Goal: Information Seeking & Learning: Check status

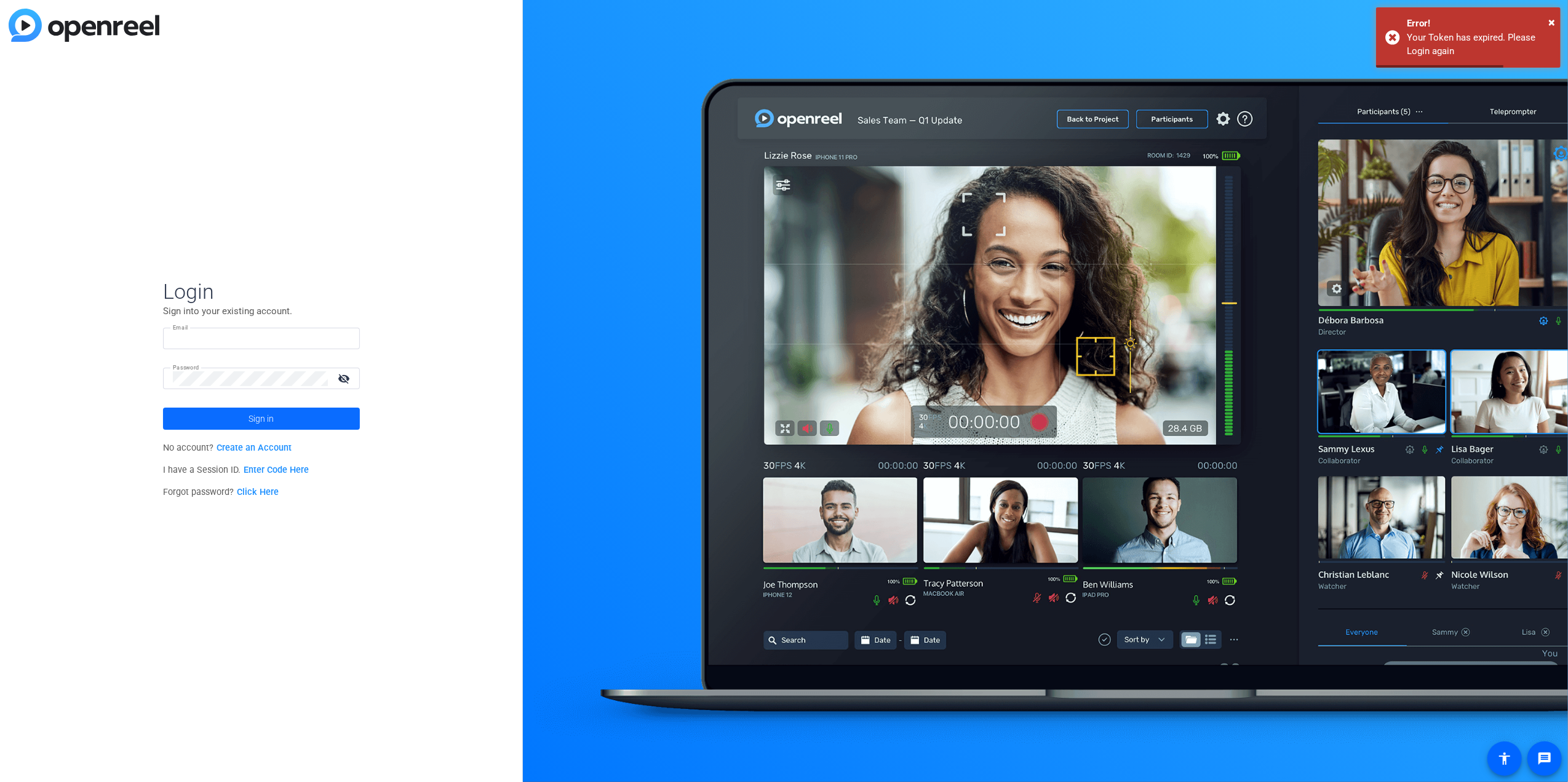
type input "kathleens@glcu.org"
click at [212, 414] on span at bounding box center [261, 418] width 197 height 29
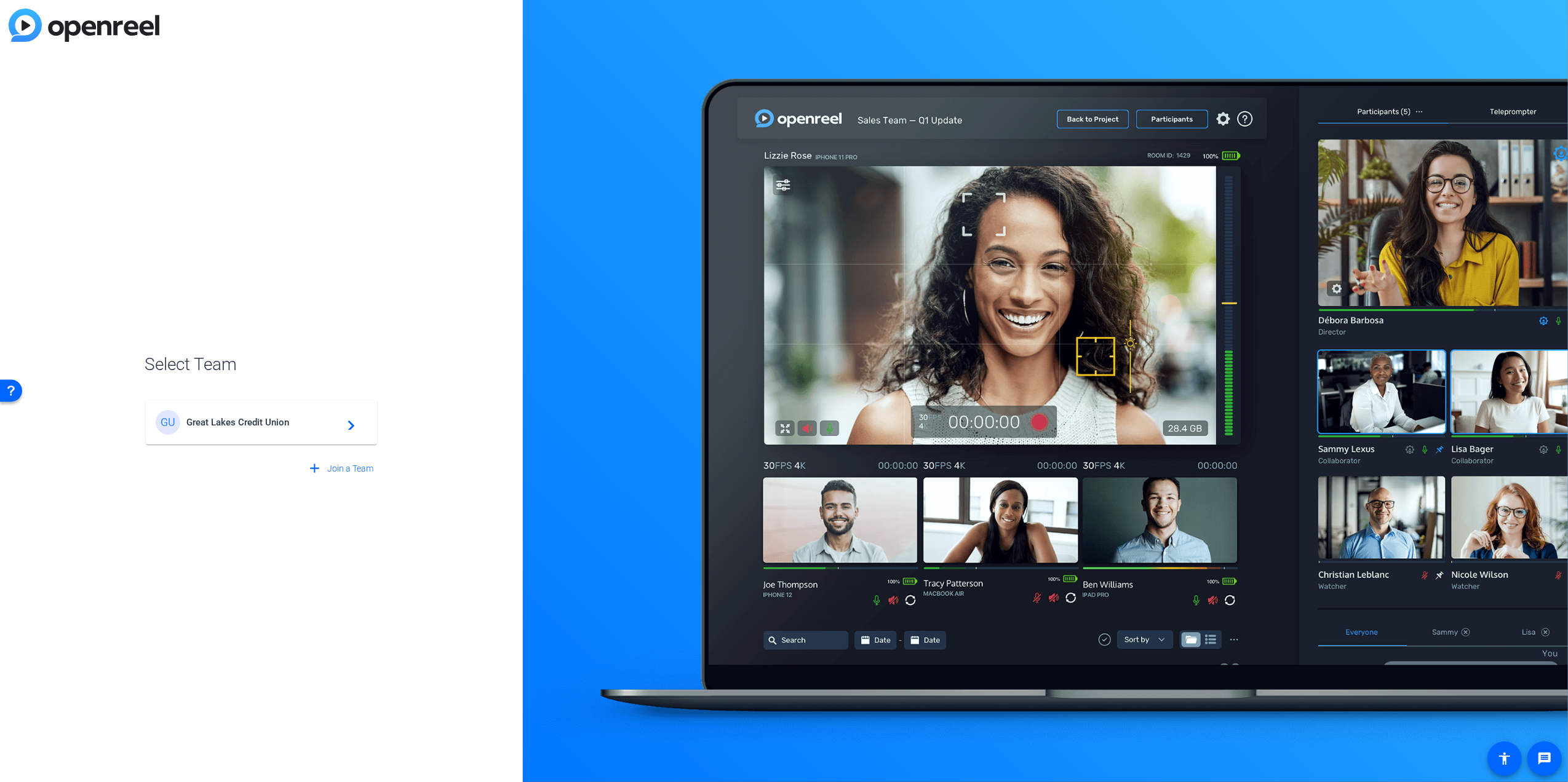
click at [219, 420] on span "Great Lakes Credit Union" at bounding box center [263, 422] width 154 height 11
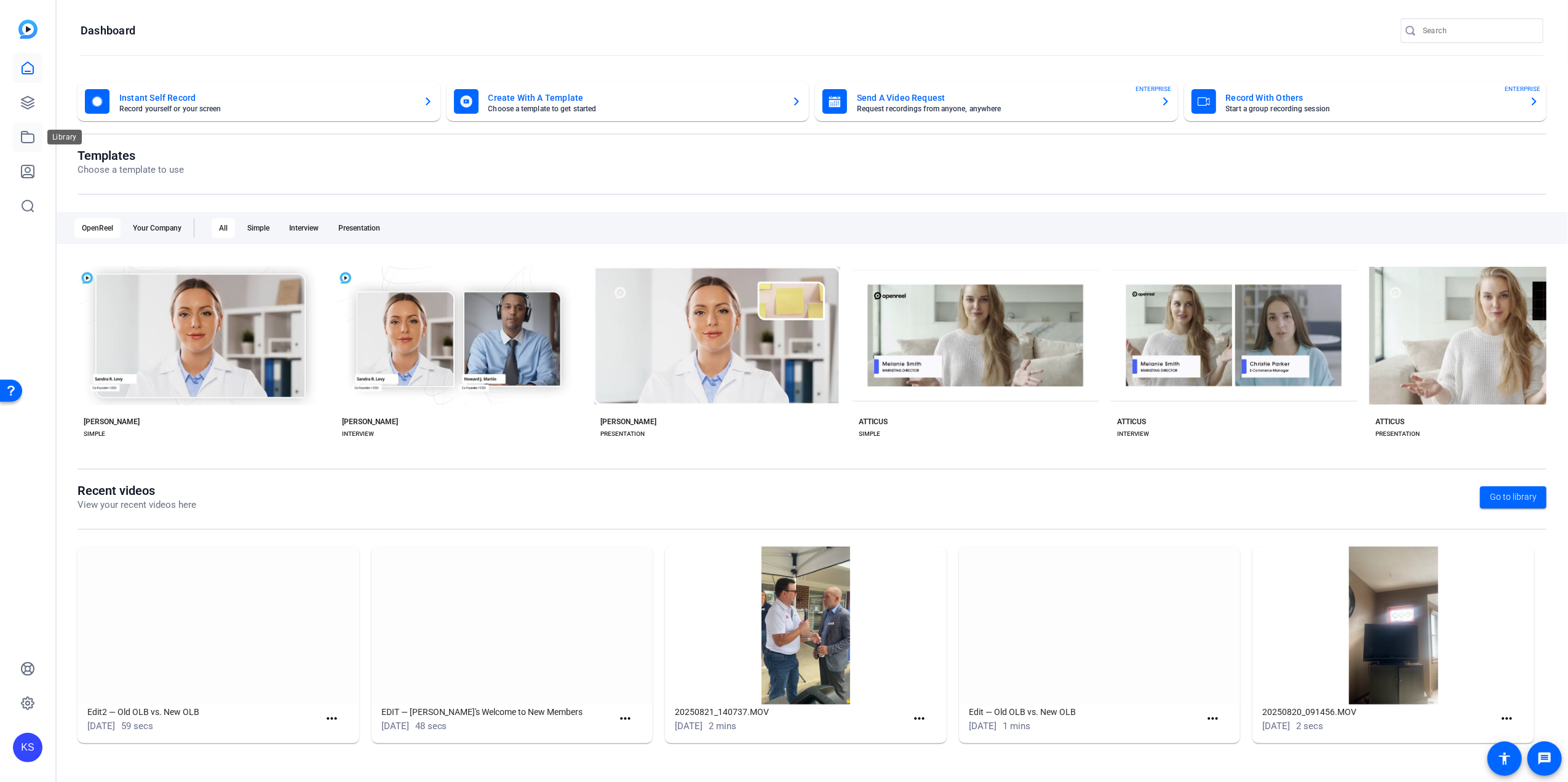
click at [29, 136] on icon at bounding box center [28, 137] width 15 height 15
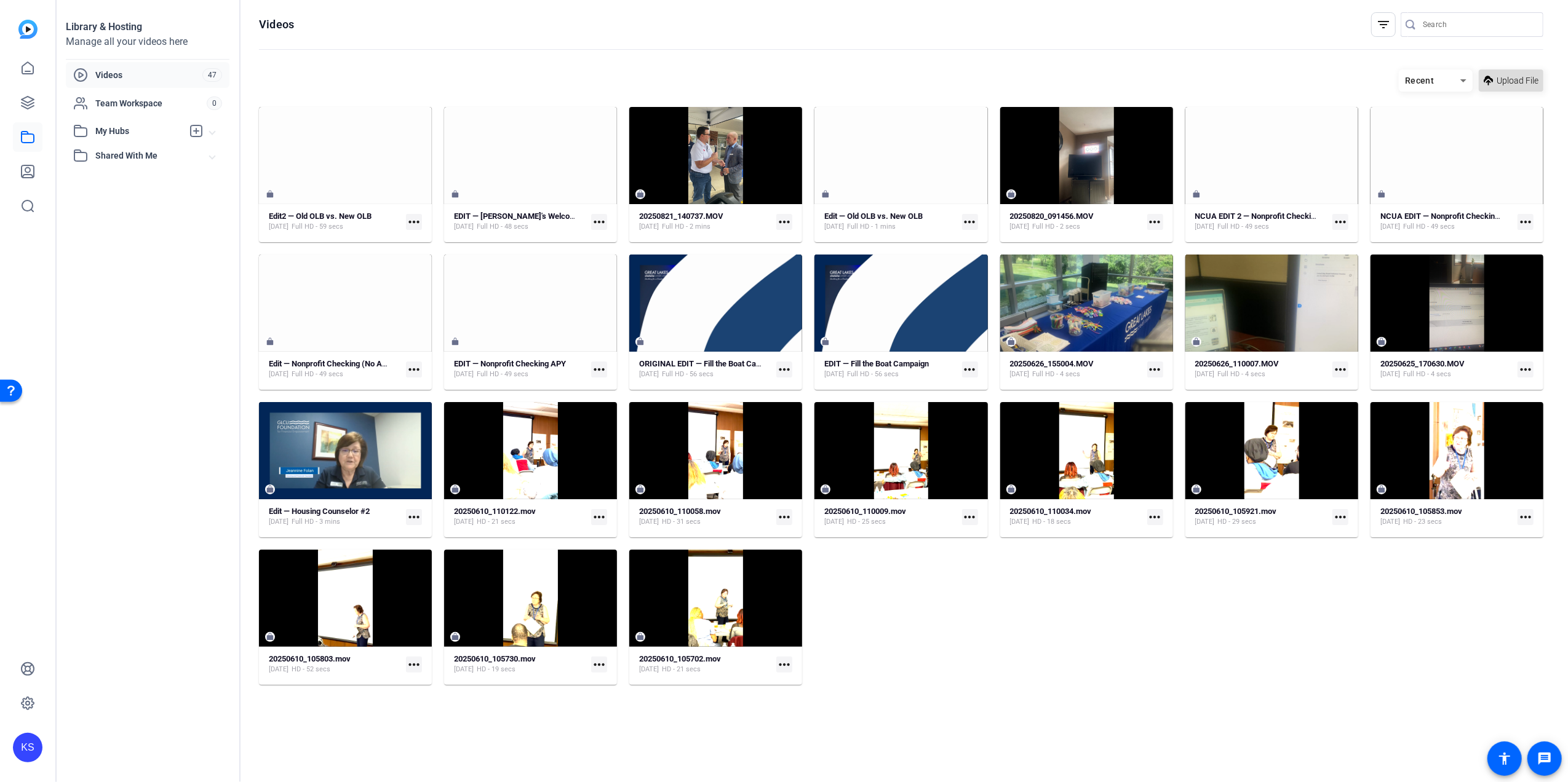
click at [1521, 82] on span "Upload File" at bounding box center [1517, 81] width 41 height 13
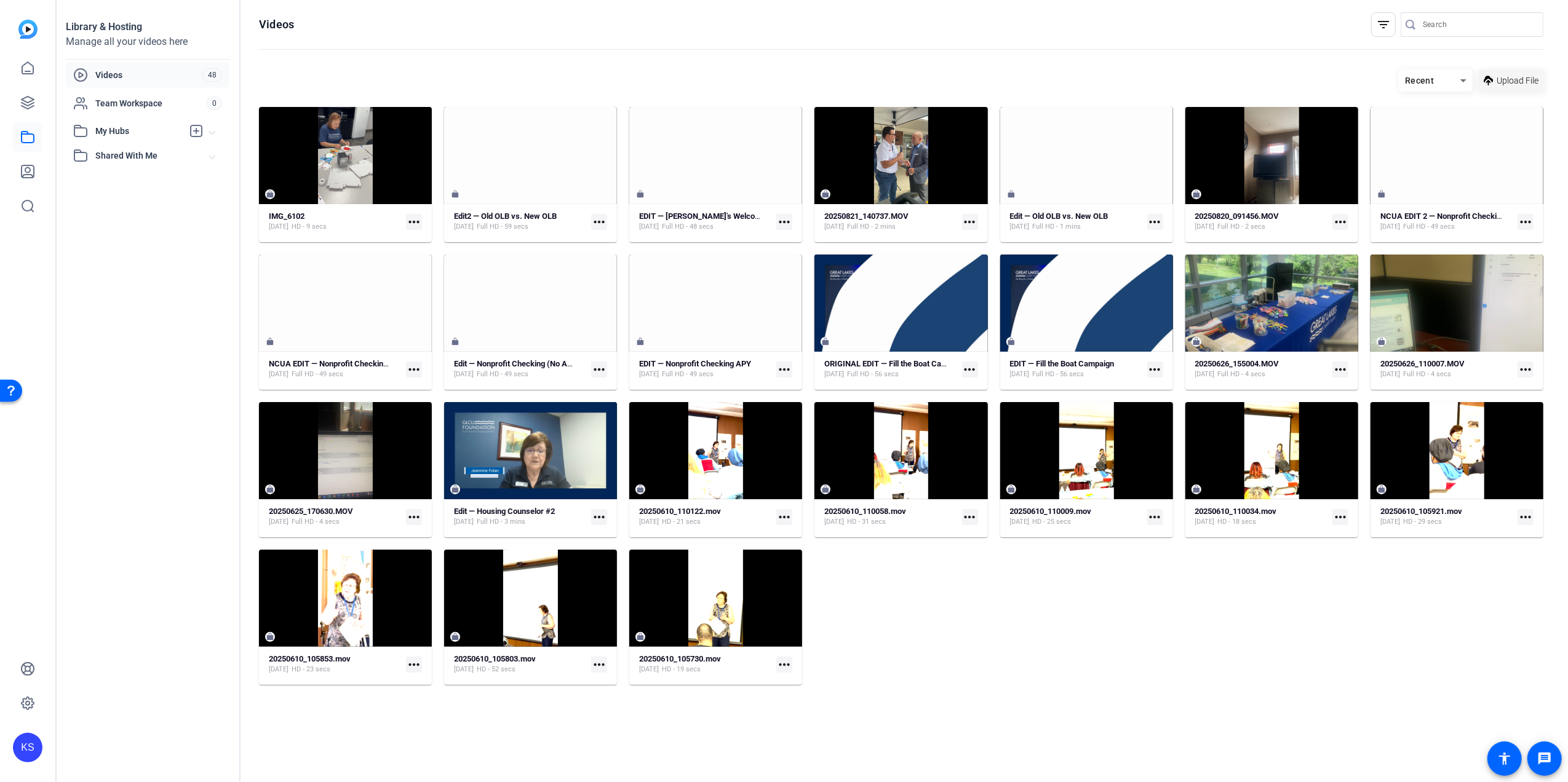
click at [1518, 78] on span "Upload File" at bounding box center [1517, 81] width 41 height 13
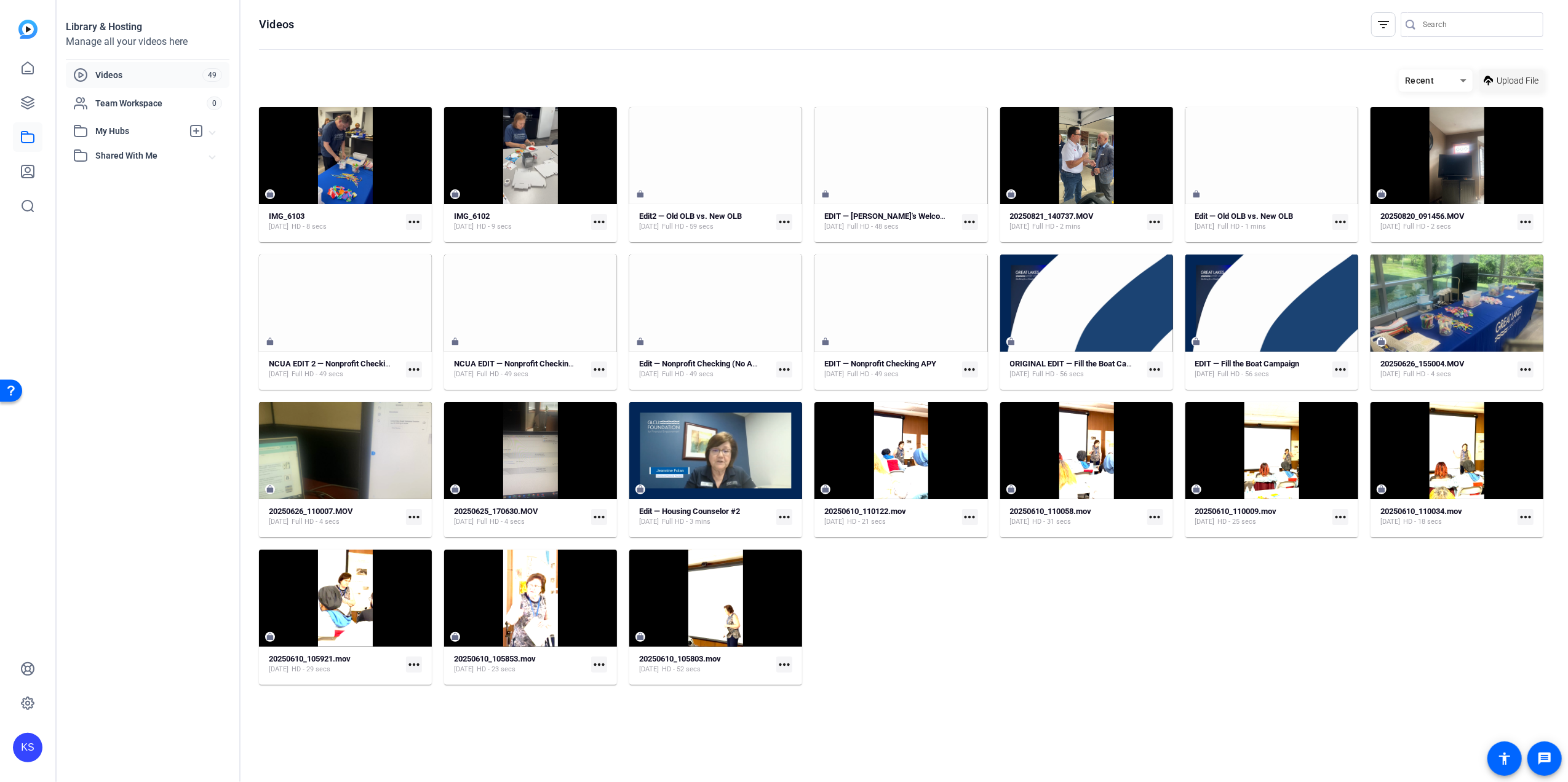
click at [1524, 78] on span "Upload File" at bounding box center [1517, 81] width 41 height 13
click at [1496, 75] on span "Upload File" at bounding box center [1517, 81] width 41 height 13
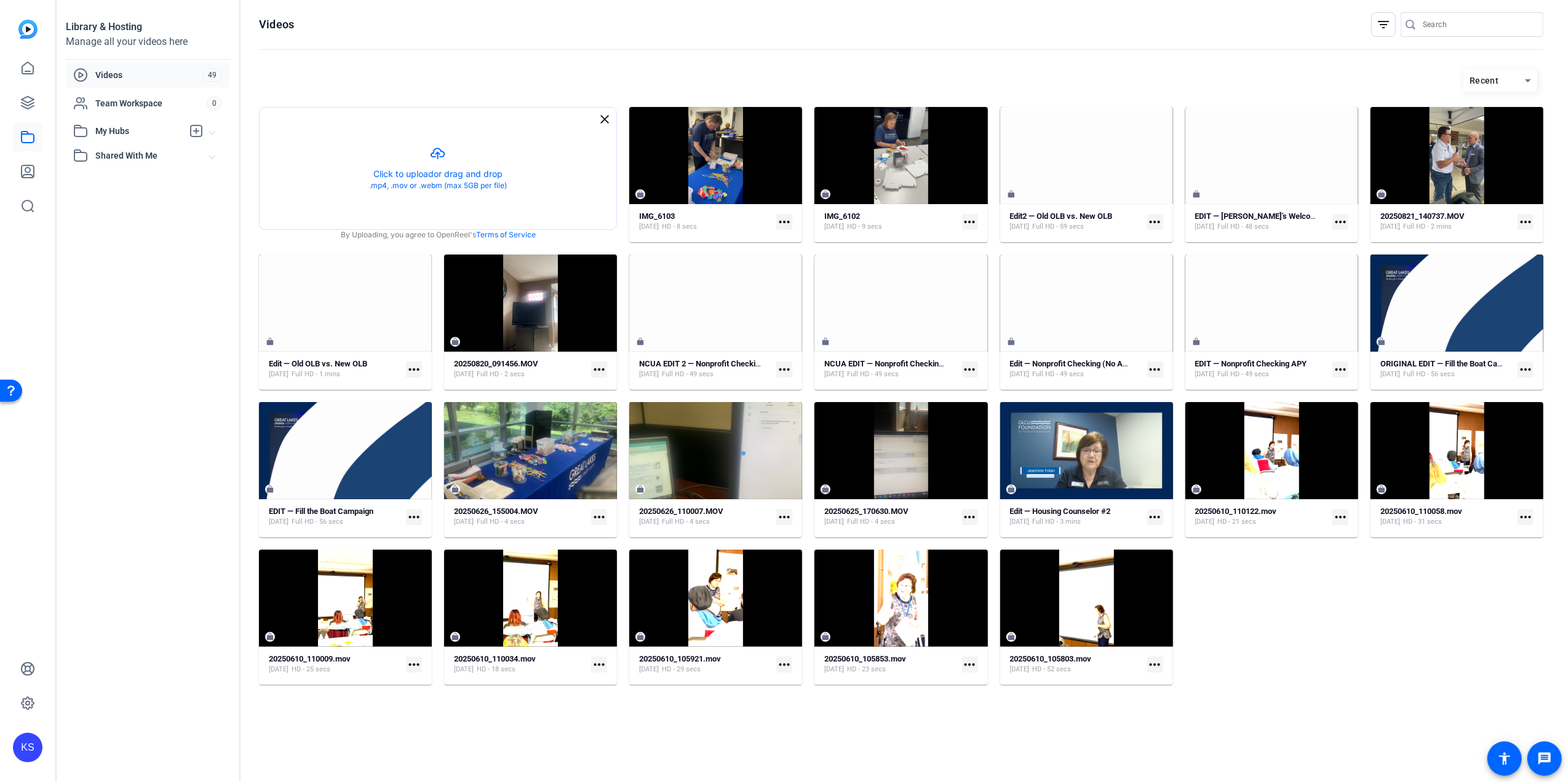
click at [562, 80] on div "Recent" at bounding box center [902, 80] width 1285 height 22
click at [606, 121] on mat-icon "close" at bounding box center [605, 119] width 15 height 15
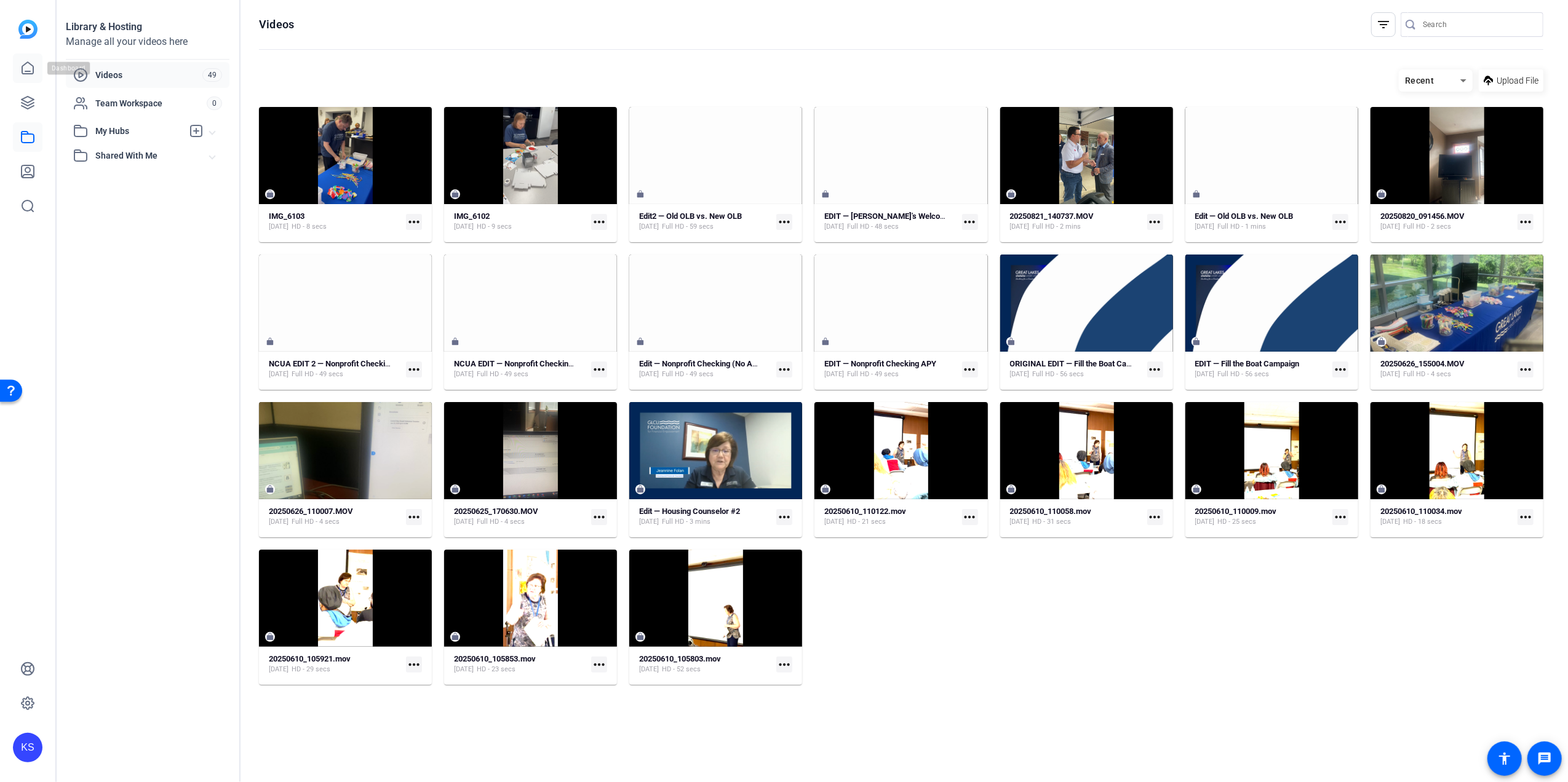
click at [29, 63] on icon at bounding box center [27, 68] width 11 height 12
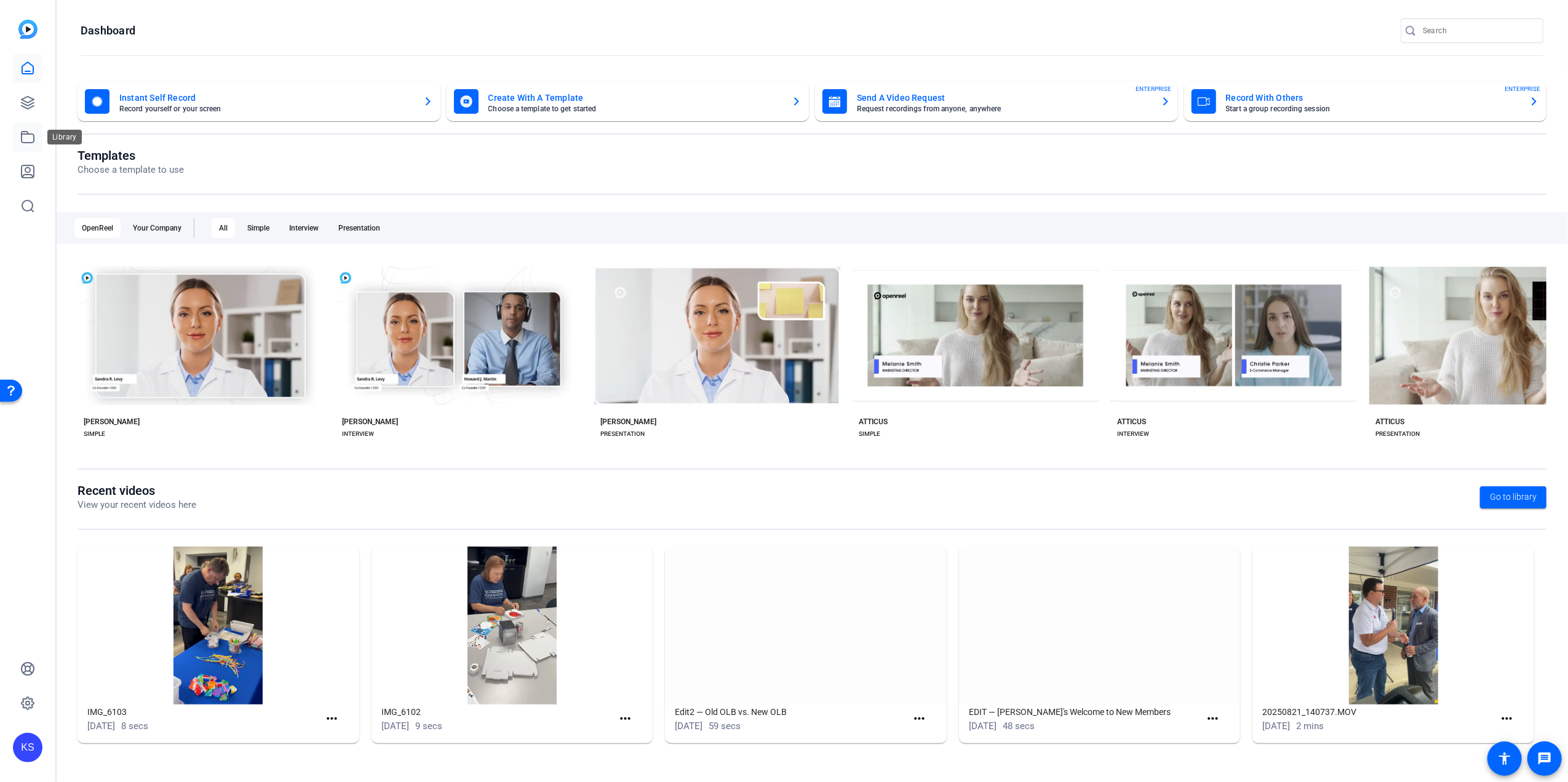
click at [25, 136] on icon at bounding box center [28, 137] width 15 height 15
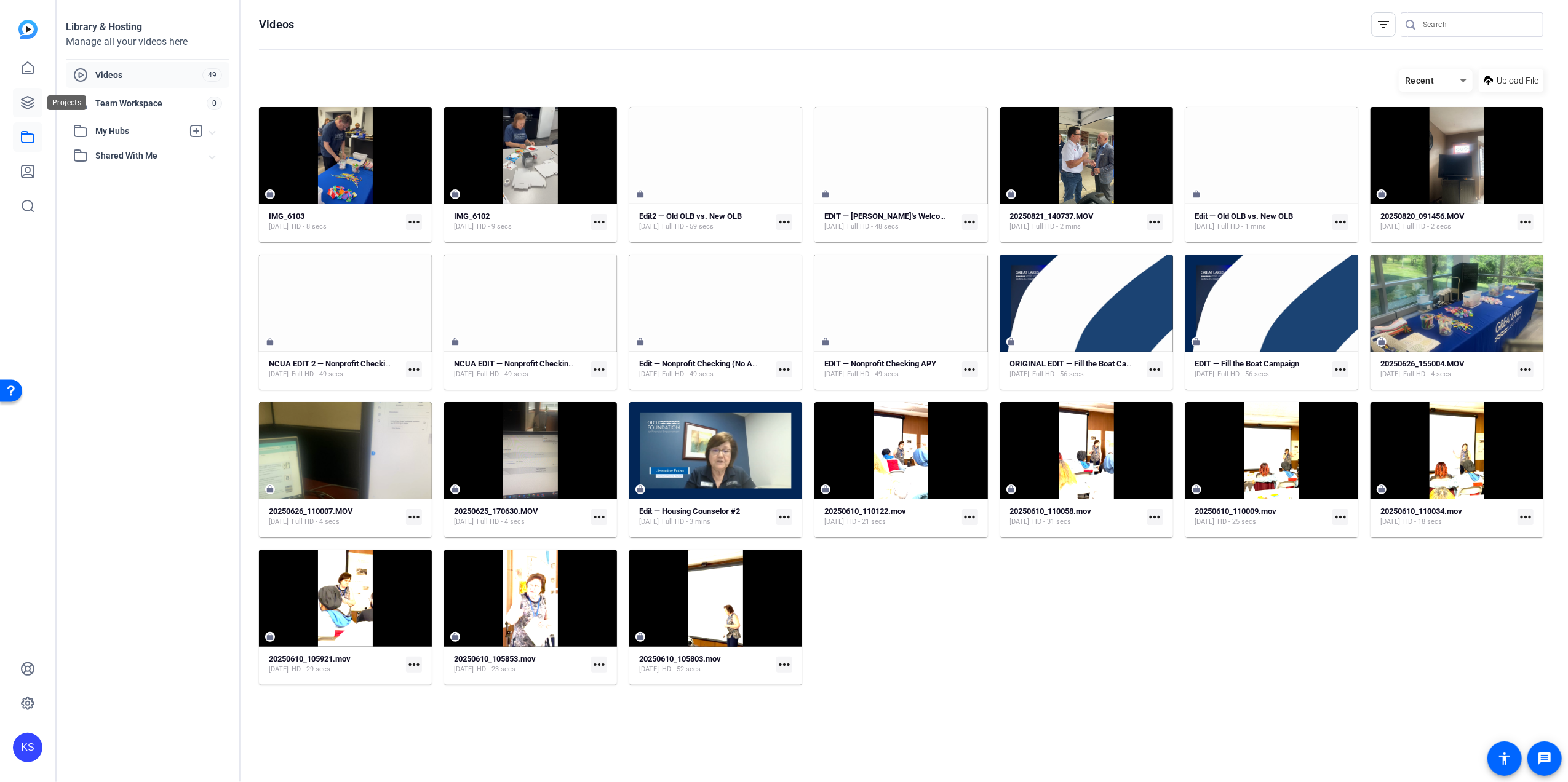
click at [27, 101] on icon at bounding box center [28, 102] width 15 height 15
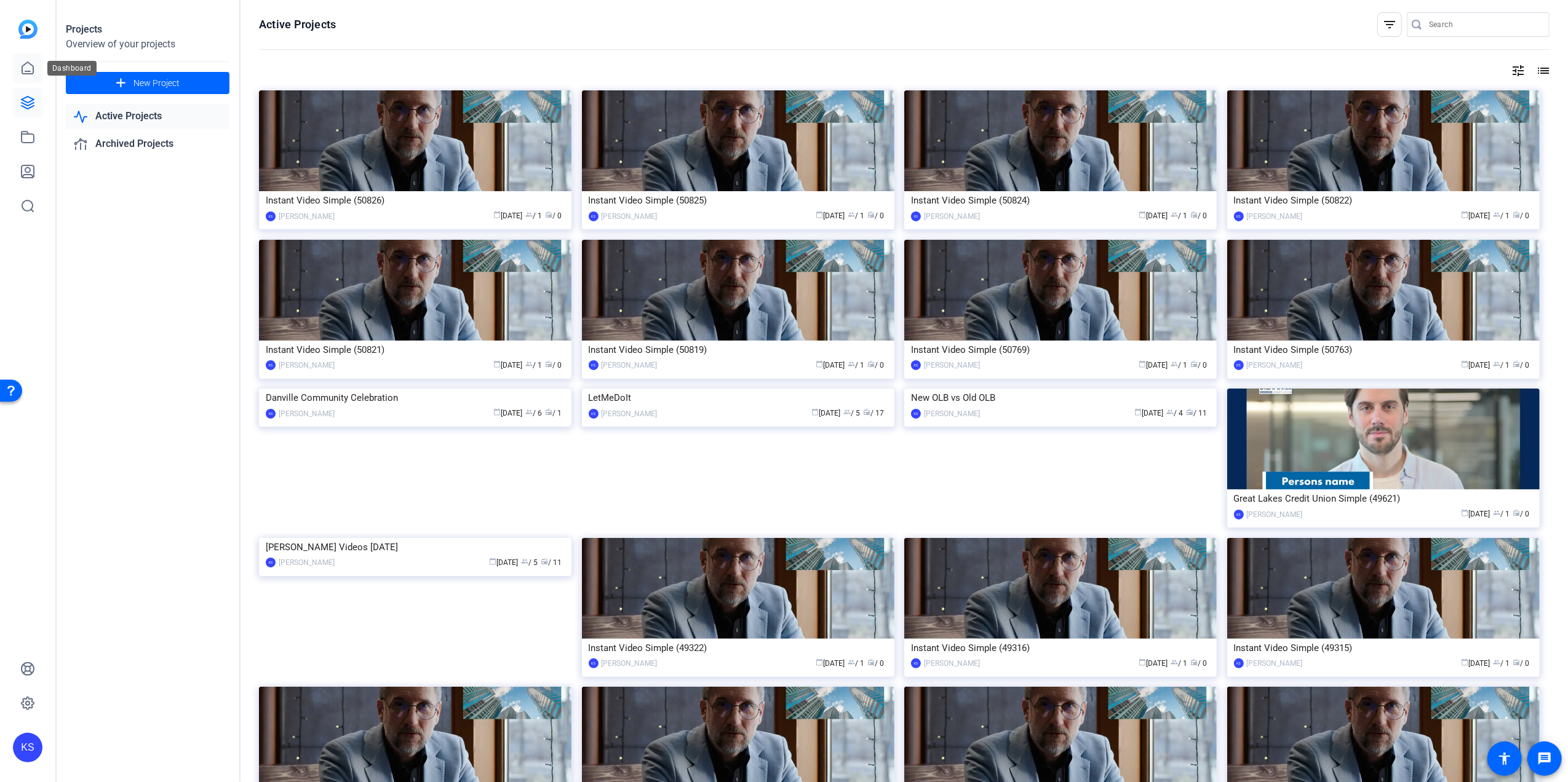
click at [29, 66] on icon at bounding box center [28, 69] width 15 height 15
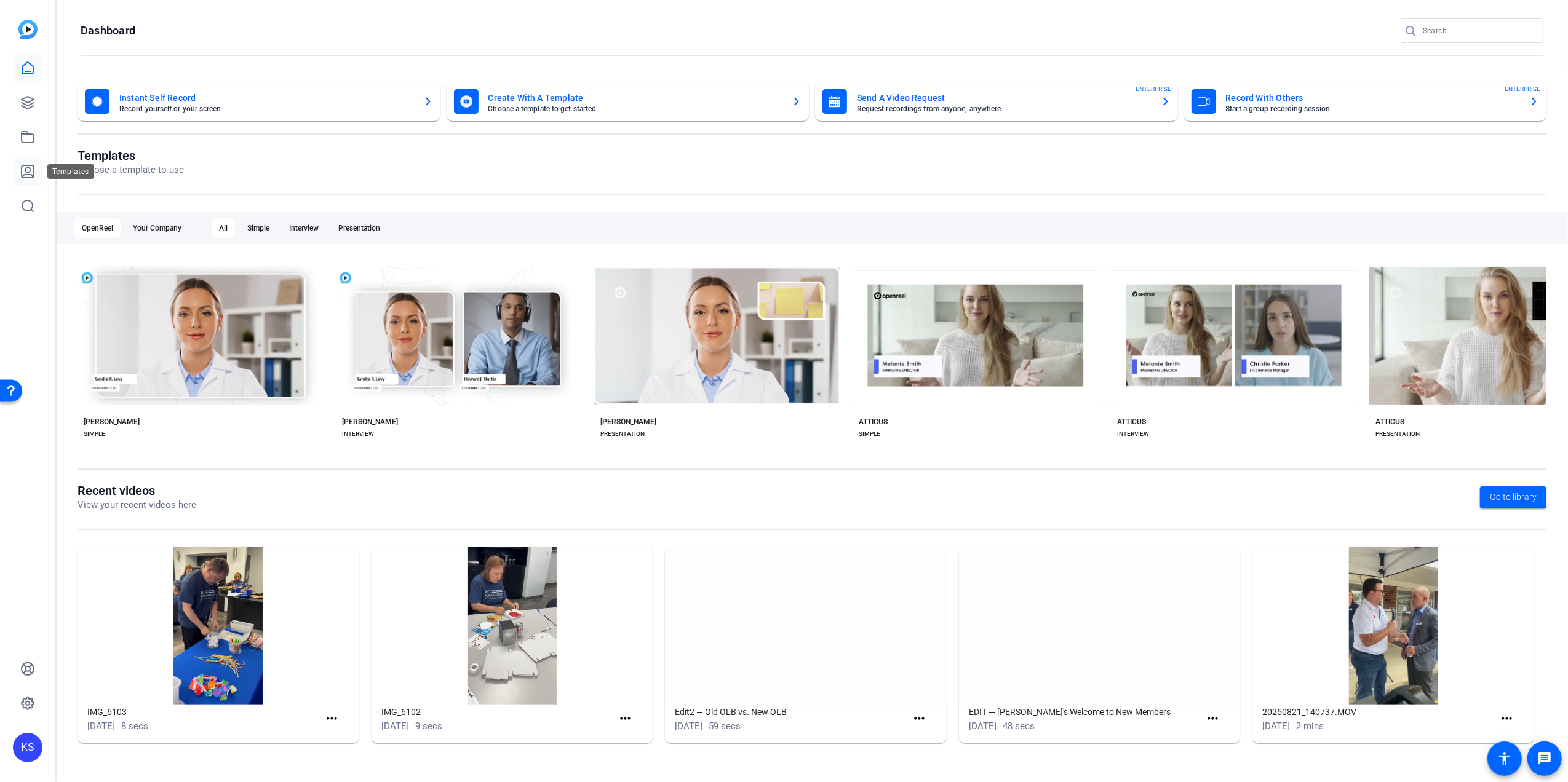
click at [25, 175] on icon at bounding box center [28, 171] width 12 height 12
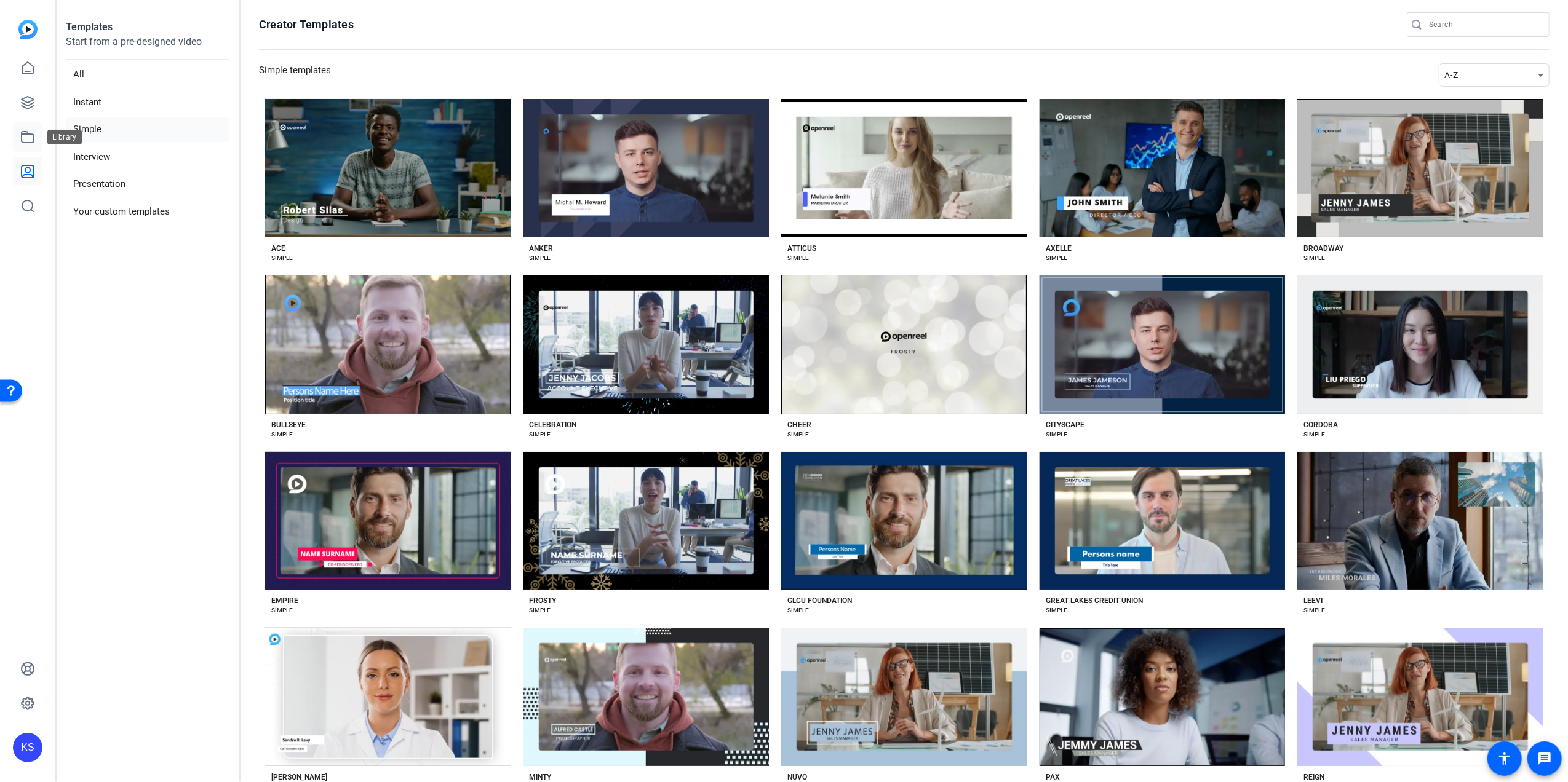
click at [20, 134] on icon at bounding box center [28, 137] width 15 height 15
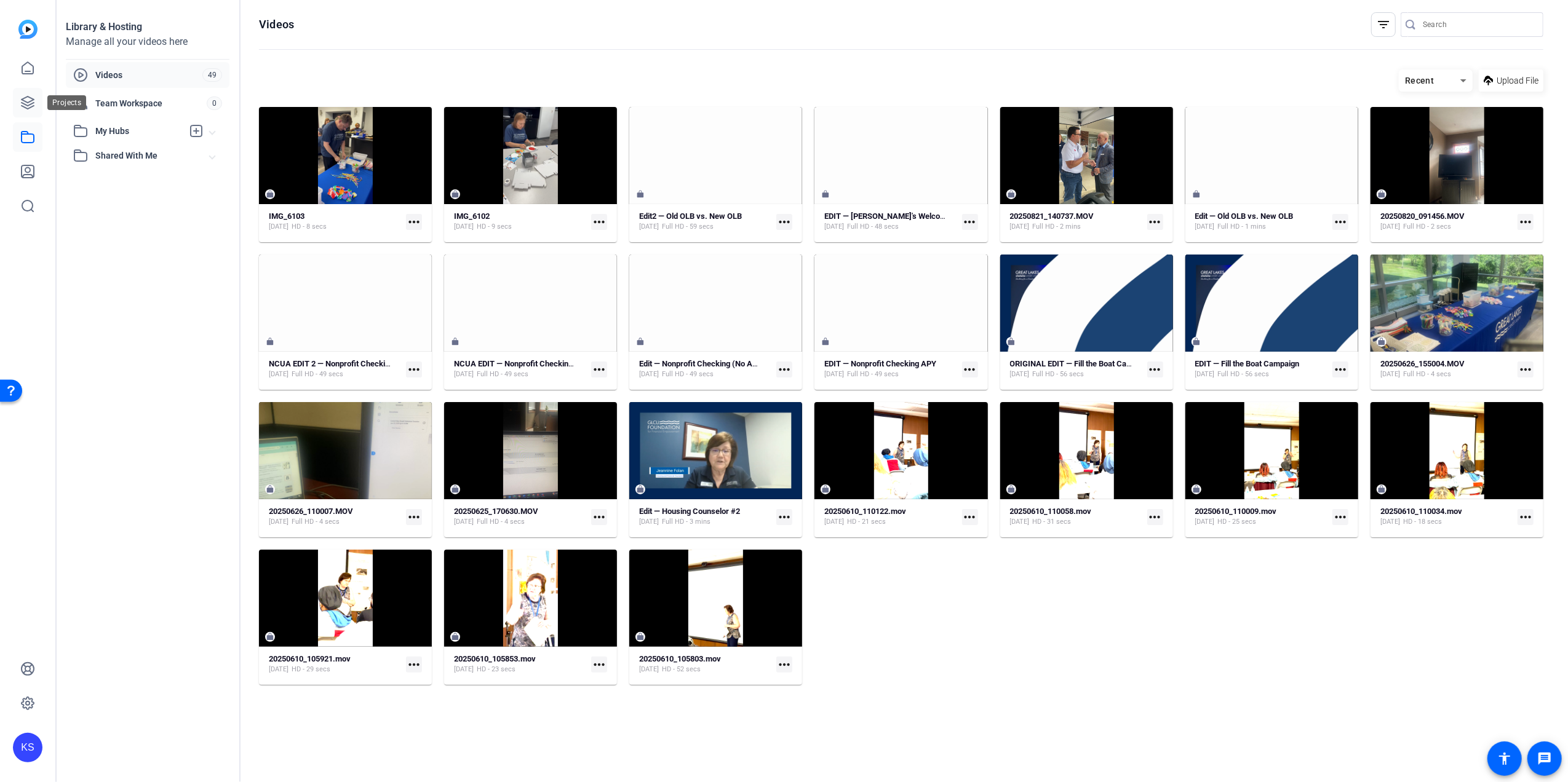
click at [29, 101] on icon at bounding box center [28, 102] width 15 height 15
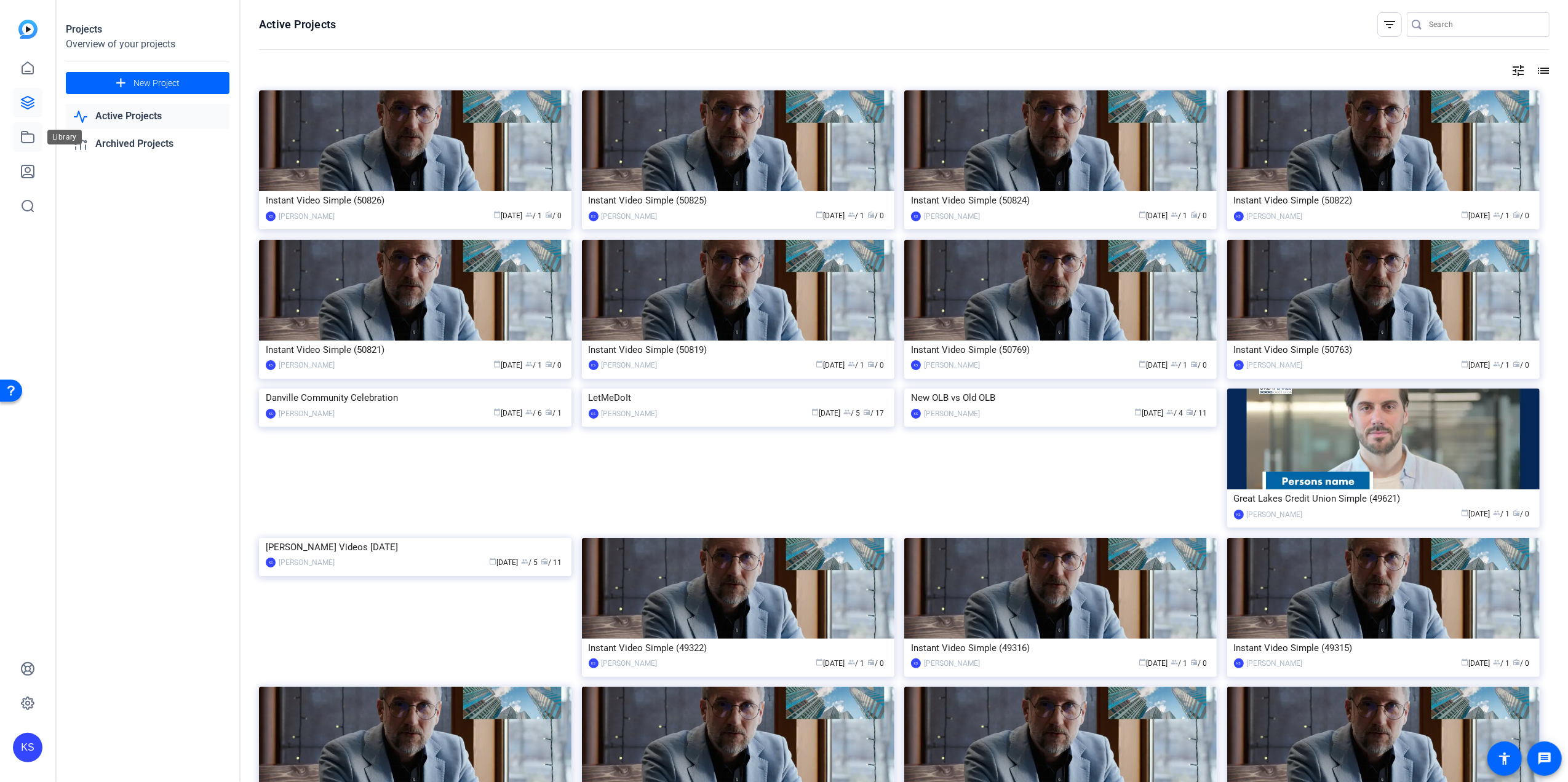
click at [28, 130] on icon at bounding box center [28, 137] width 15 height 15
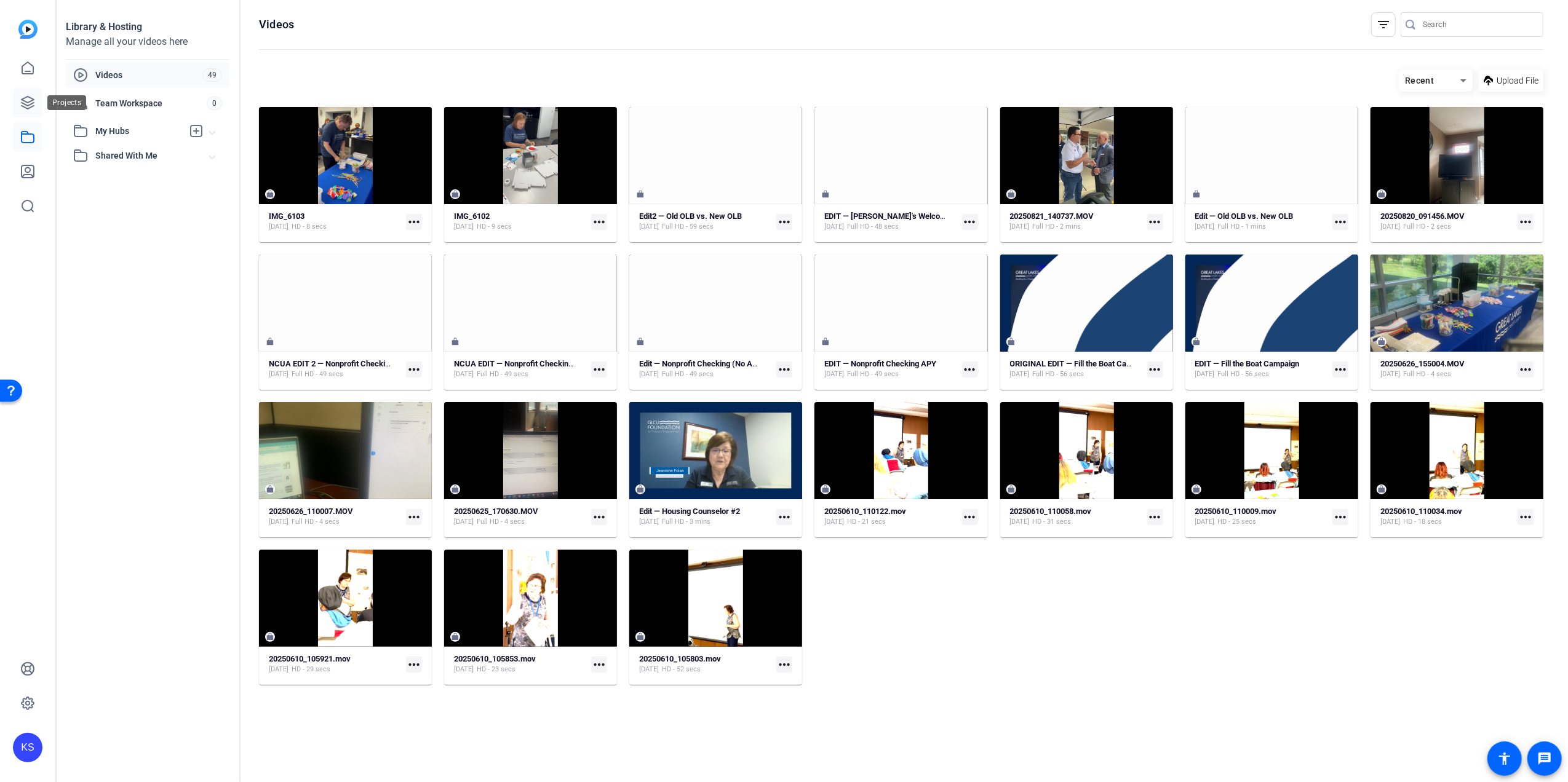
click at [26, 102] on icon at bounding box center [28, 102] width 12 height 12
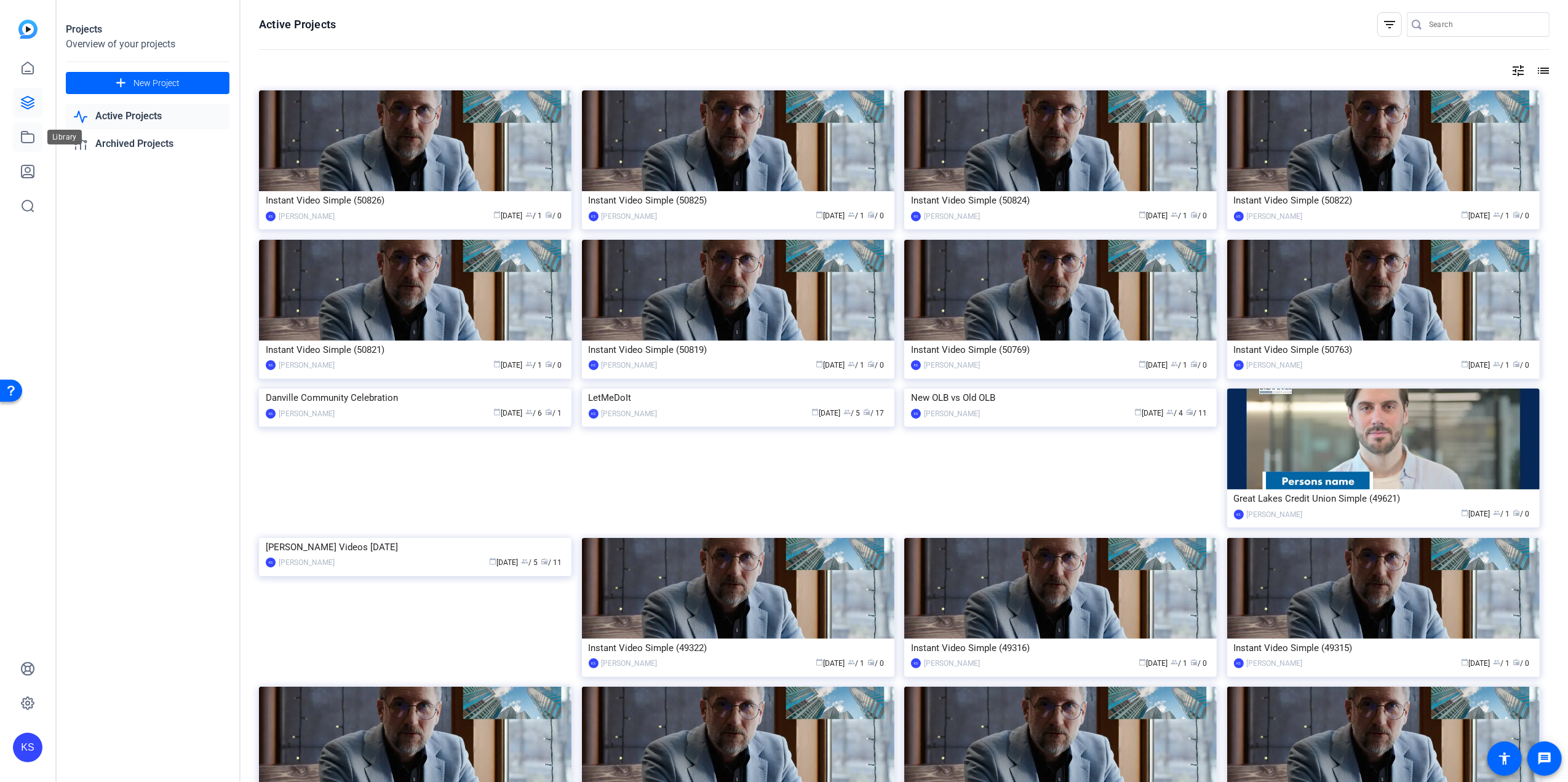
click at [26, 138] on icon at bounding box center [28, 137] width 15 height 15
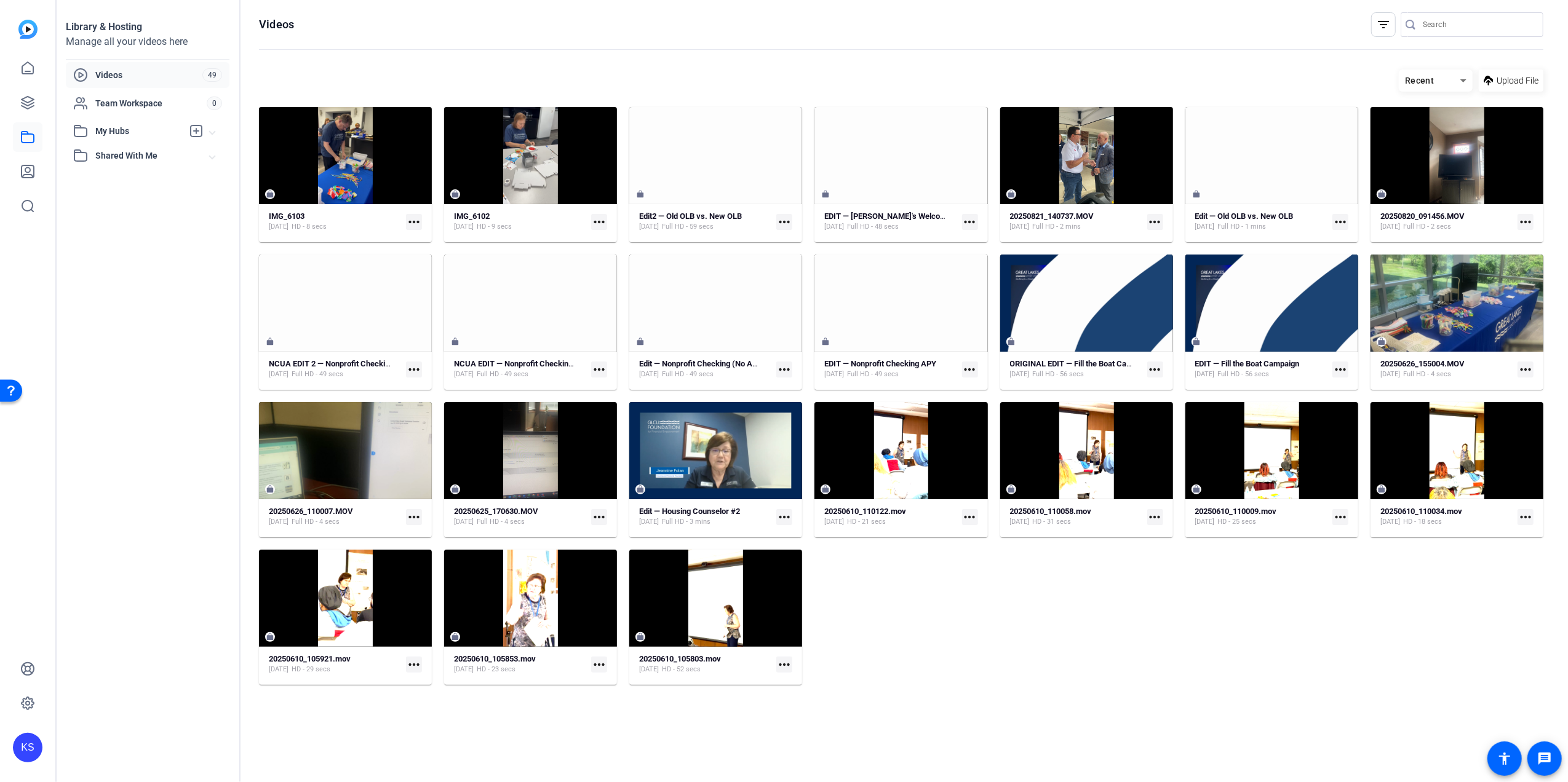
click at [105, 70] on span "Videos" at bounding box center [149, 75] width 107 height 12
click at [133, 75] on span "Videos" at bounding box center [149, 75] width 107 height 12
click at [124, 103] on span "Team Workspace" at bounding box center [151, 103] width 112 height 12
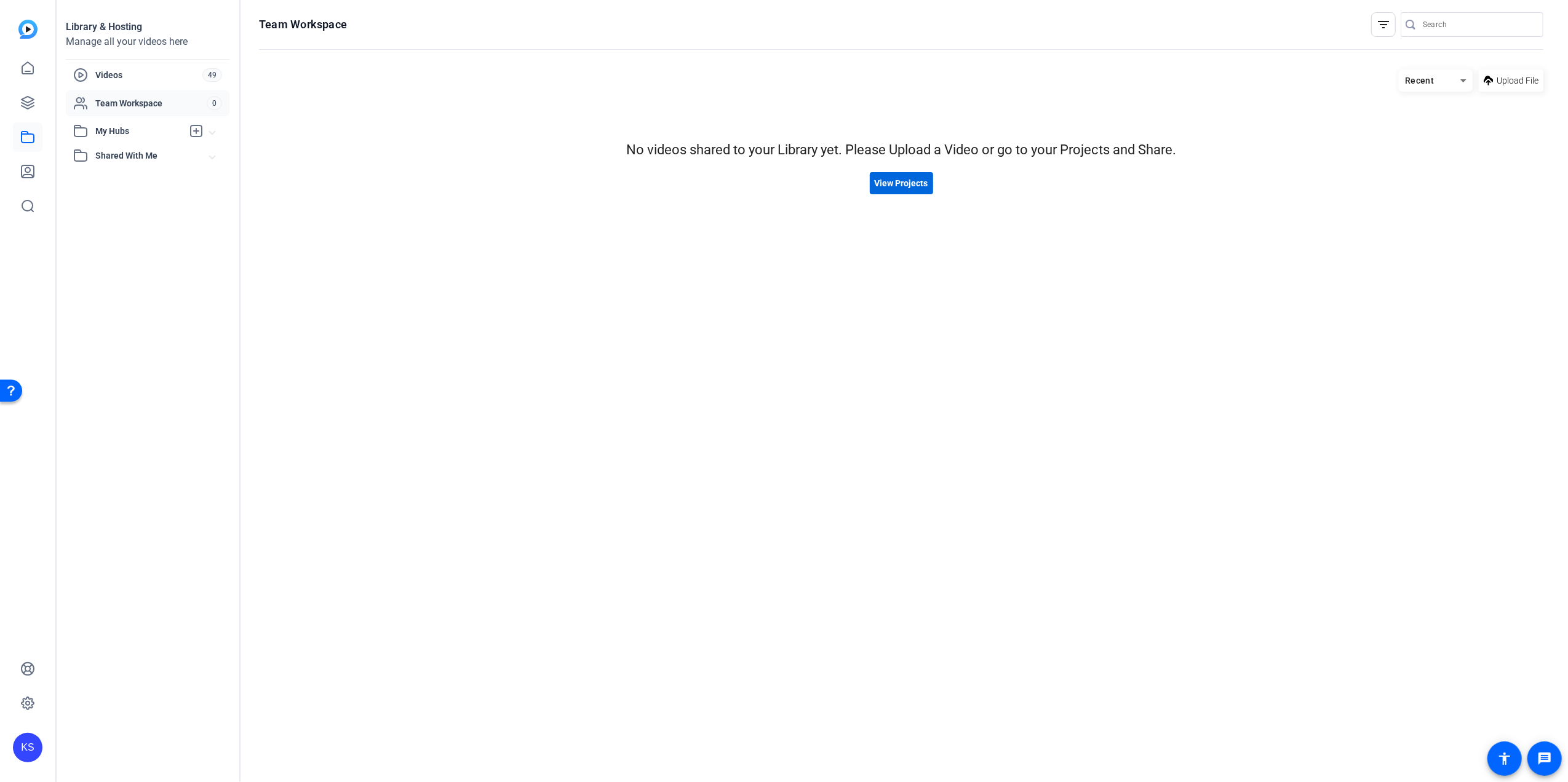
click at [913, 182] on span "View Projects" at bounding box center [901, 183] width 54 height 13
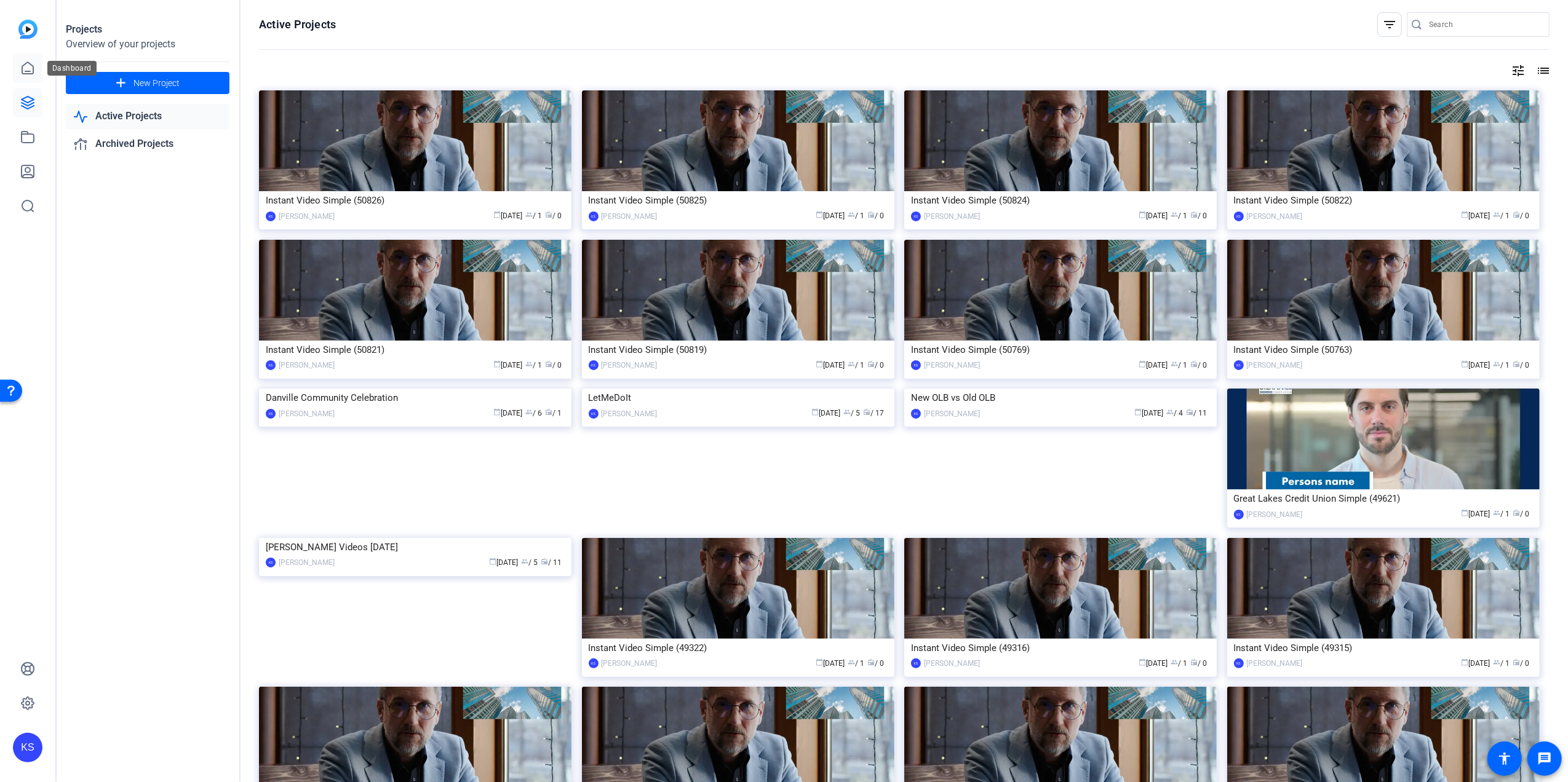
click at [29, 65] on icon at bounding box center [28, 69] width 15 height 15
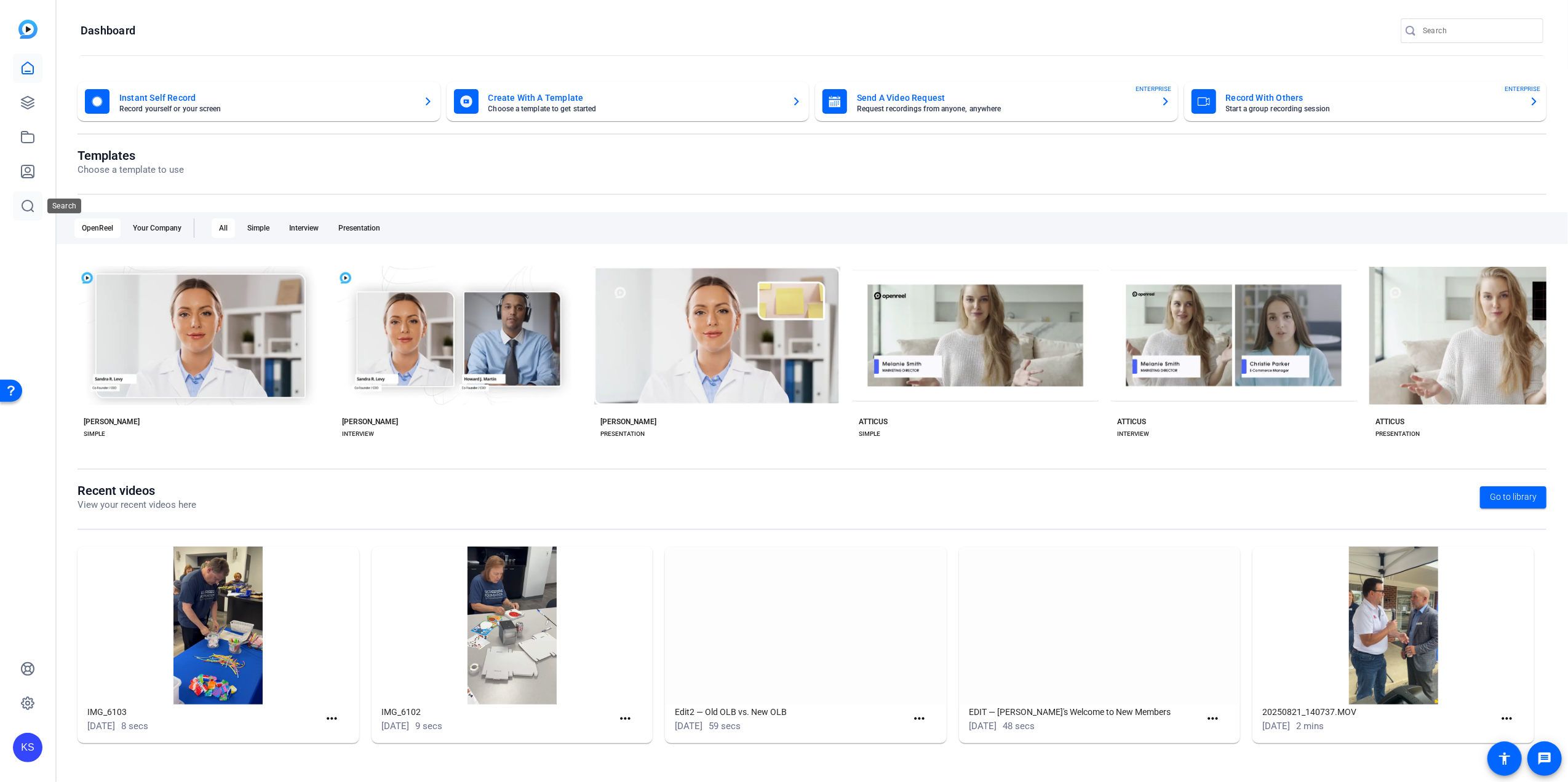
click at [25, 206] on icon at bounding box center [28, 206] width 15 height 15
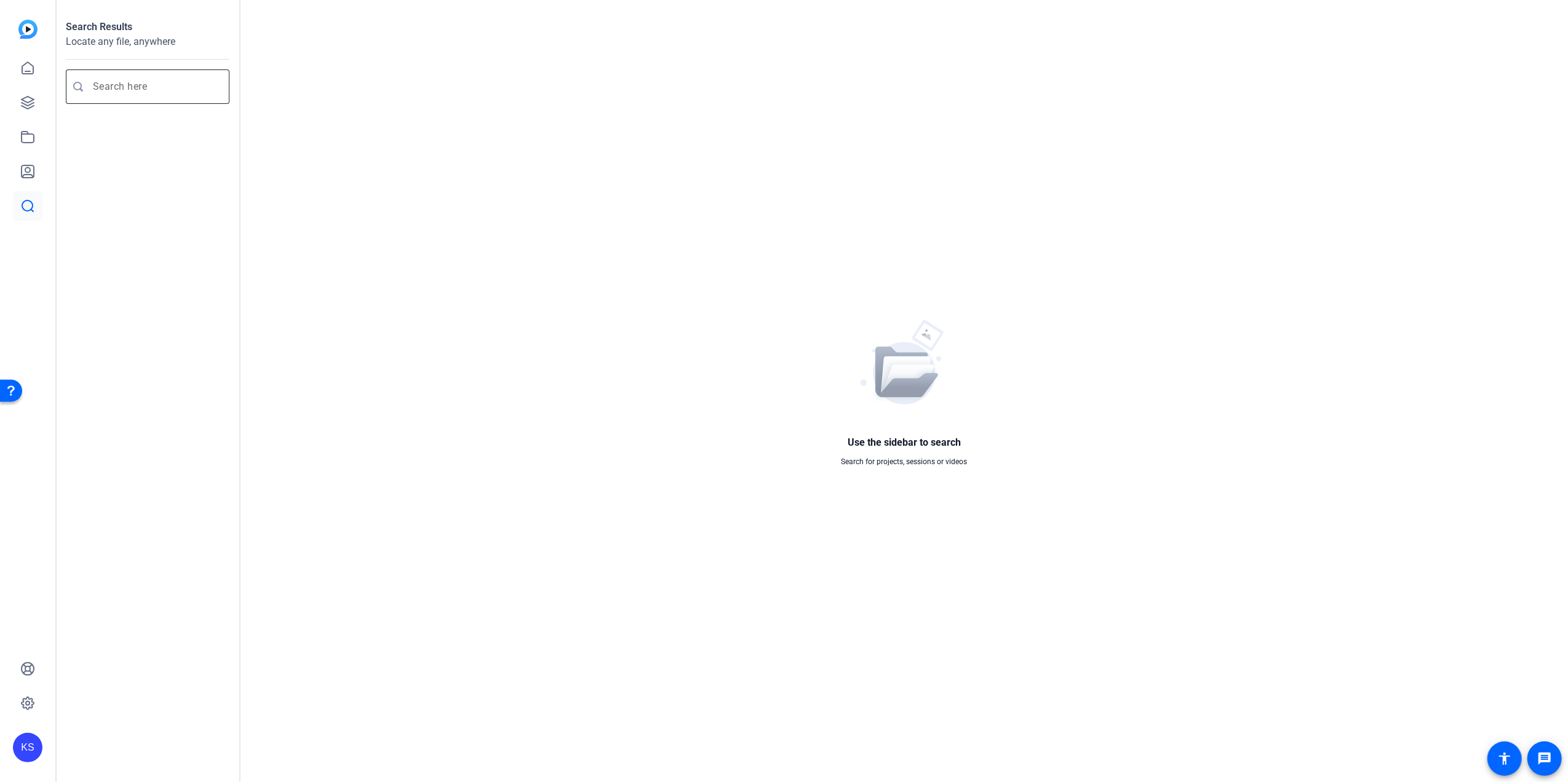
click at [144, 92] on input "Enter search query" at bounding box center [154, 87] width 122 height 15
type input "united way"
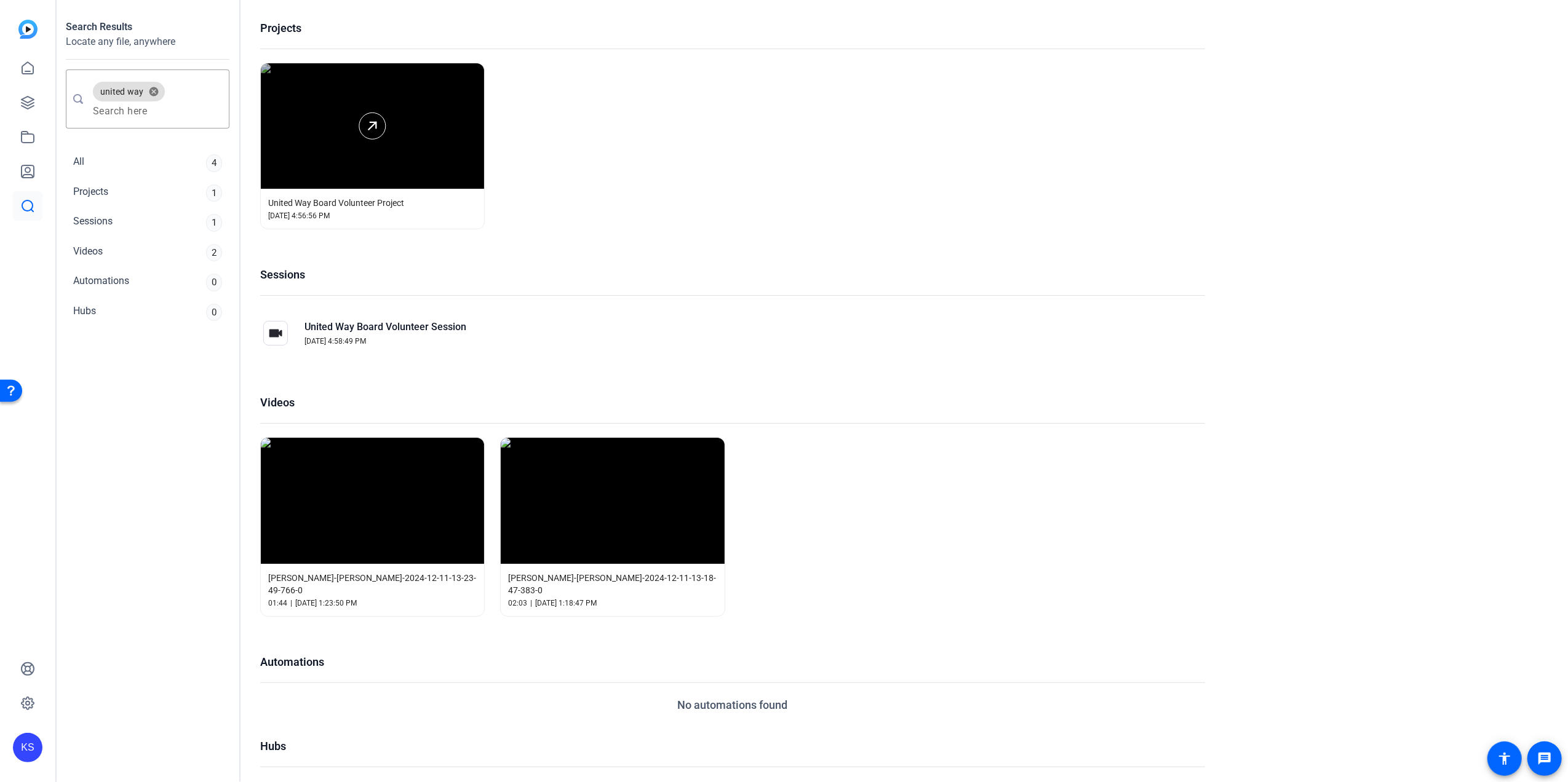
click at [407, 145] on div at bounding box center [372, 126] width 223 height 125
drag, startPoint x: 407, startPoint y: 145, endPoint x: 372, endPoint y: 122, distance: 41.9
click at [372, 122] on polyline at bounding box center [373, 125] width 6 height 6
click at [1541, 753] on mat-icon "message" at bounding box center [1545, 759] width 15 height 15
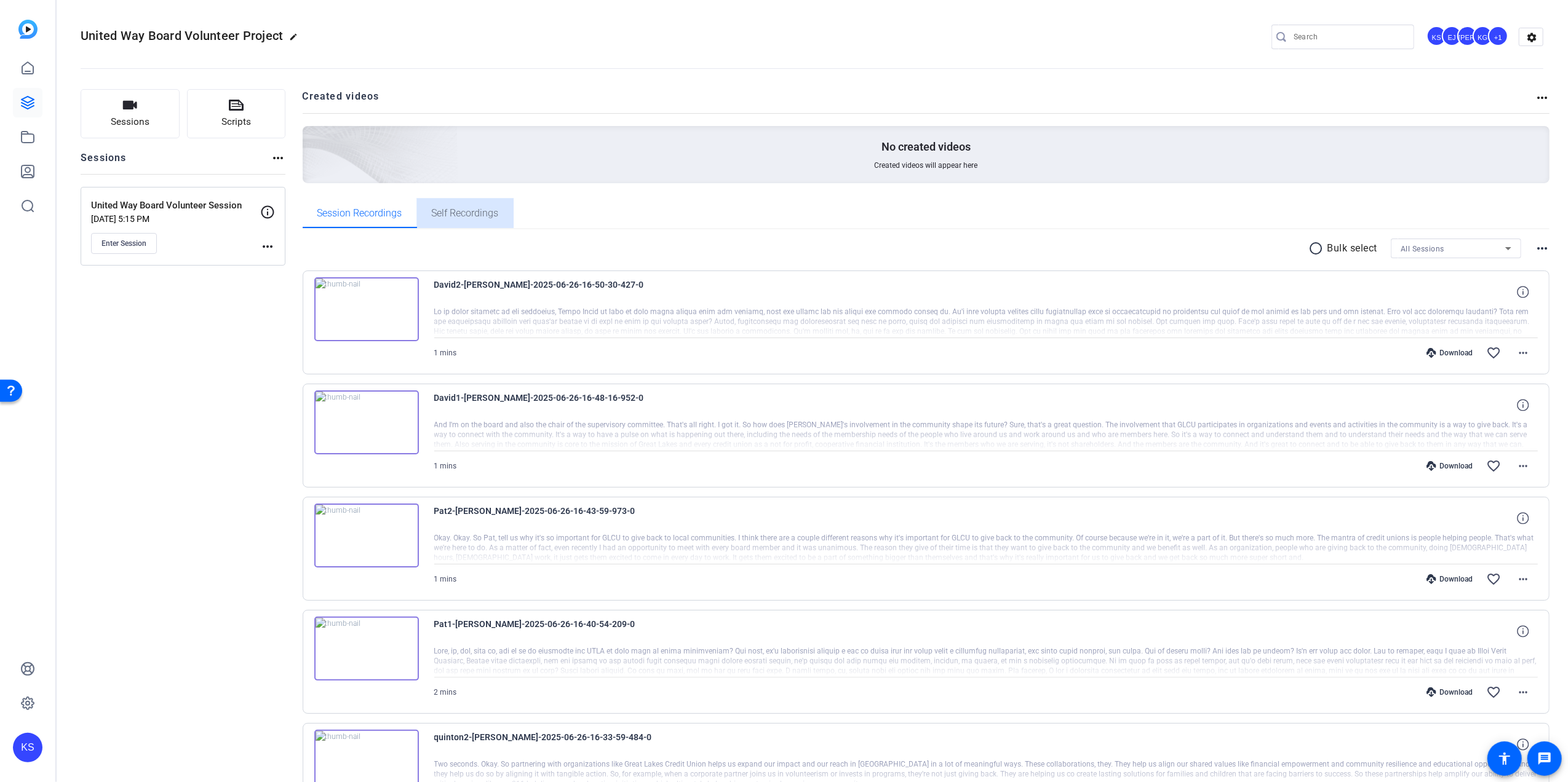
click at [476, 212] on span "Self Recordings" at bounding box center [465, 213] width 67 height 10
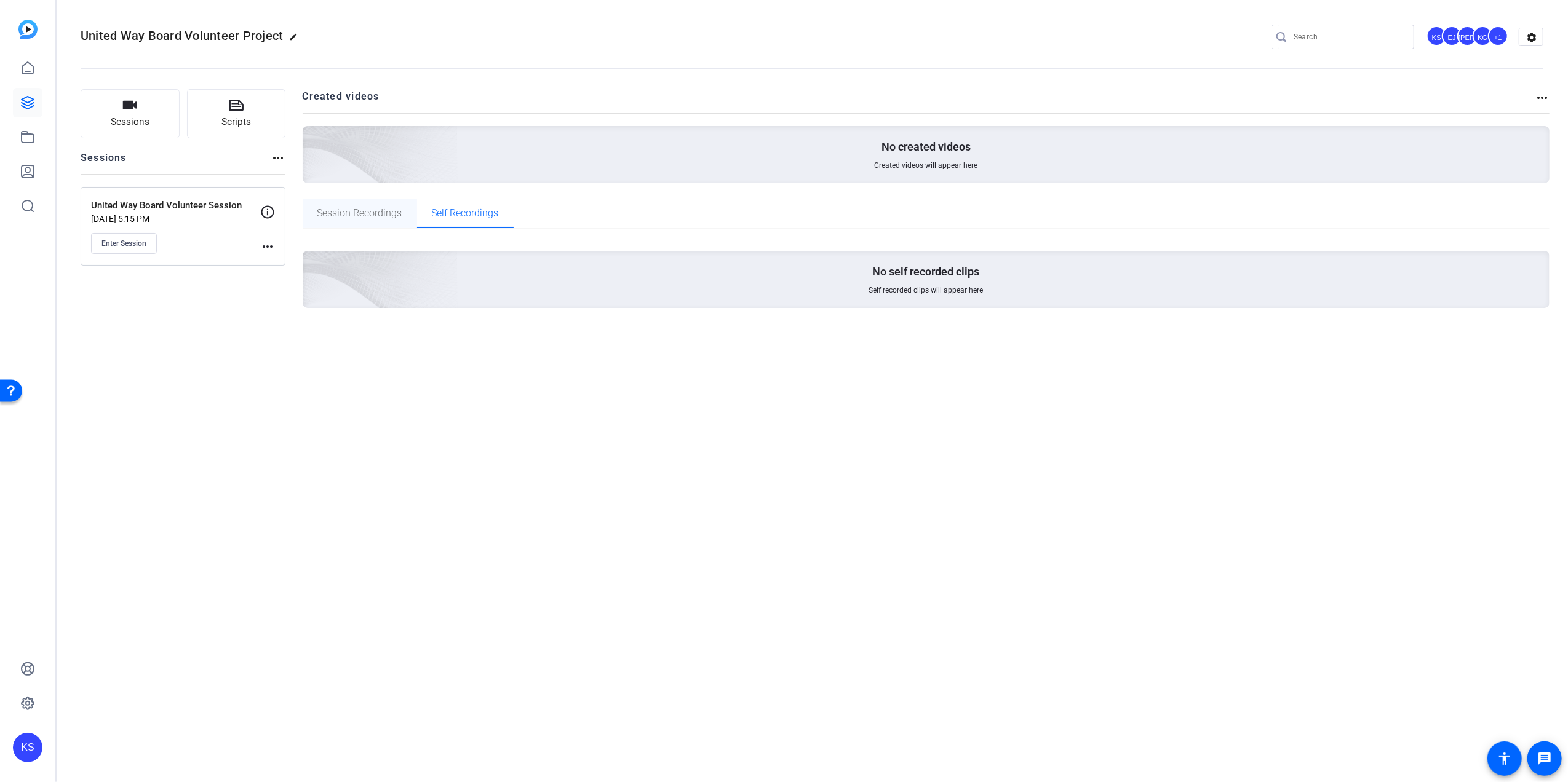
click at [348, 212] on span "Session Recordings" at bounding box center [360, 213] width 85 height 10
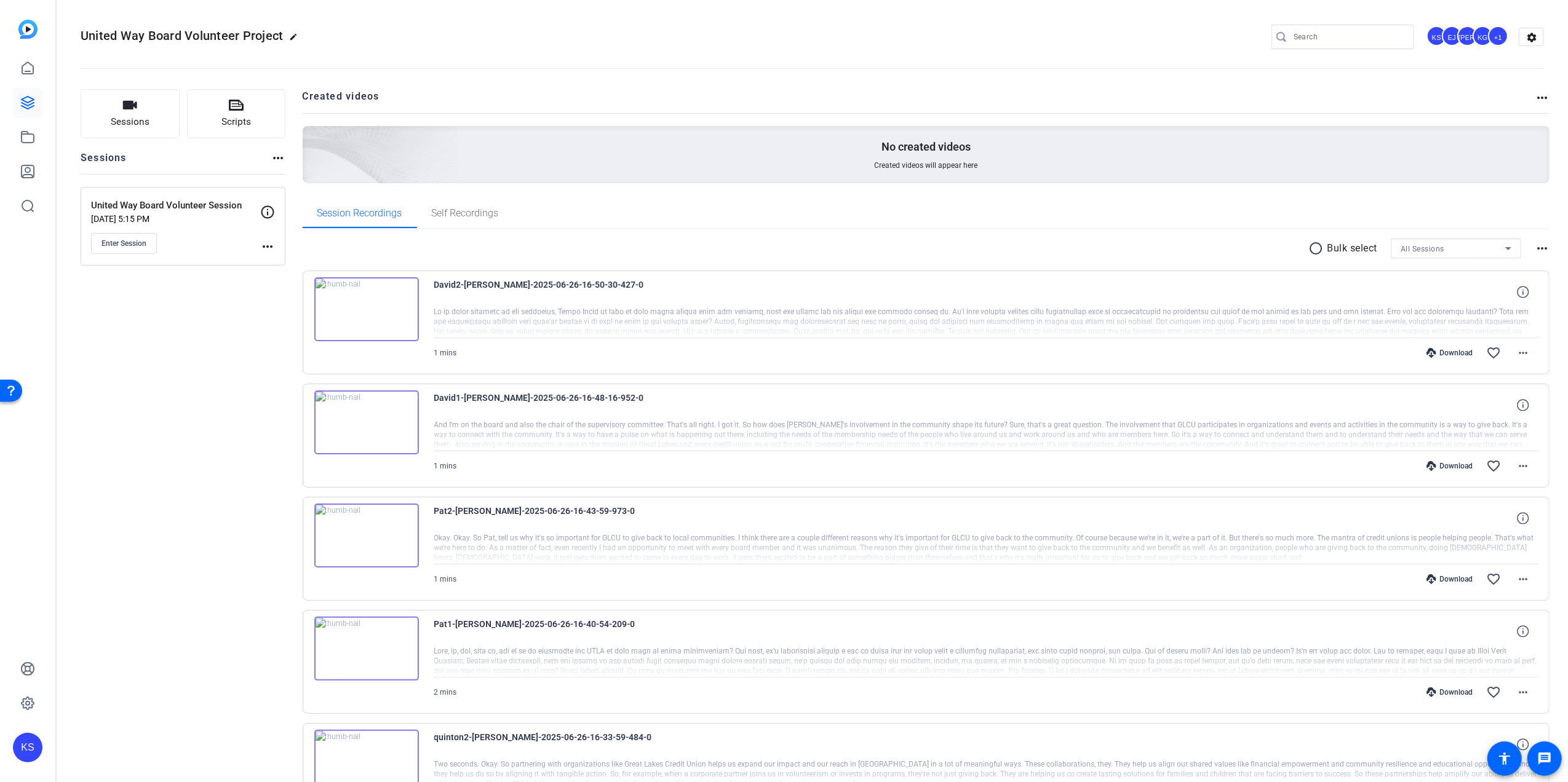
click at [276, 157] on mat-icon "more_horiz" at bounding box center [278, 158] width 15 height 15
drag, startPoint x: 225, startPoint y: 335, endPoint x: 222, endPoint y: 322, distance: 13.3
click at [225, 332] on div at bounding box center [784, 391] width 1568 height 782
click at [1527, 37] on mat-icon "settings" at bounding box center [1531, 38] width 25 height 18
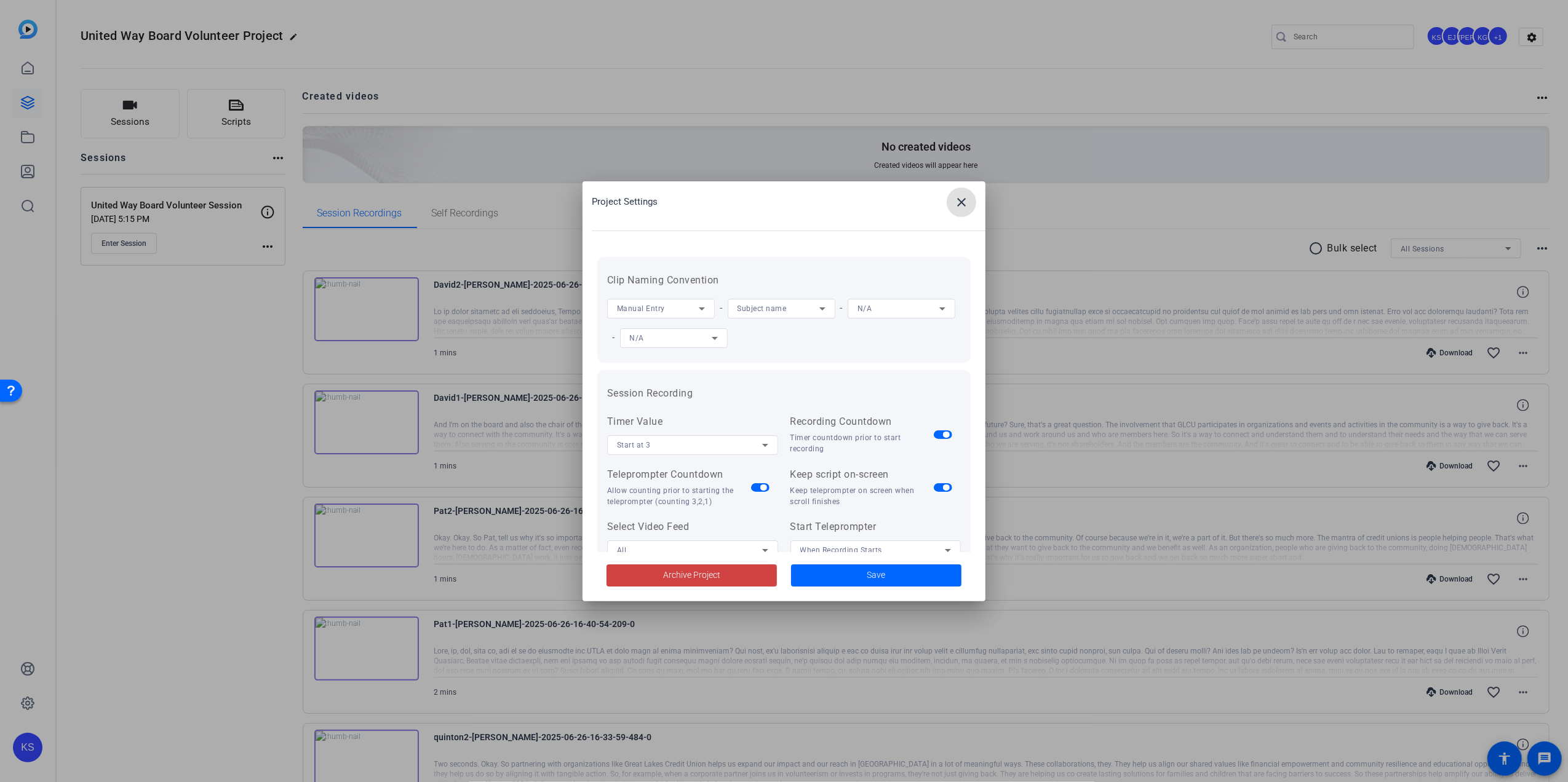
click at [967, 202] on mat-icon "close" at bounding box center [961, 203] width 15 height 15
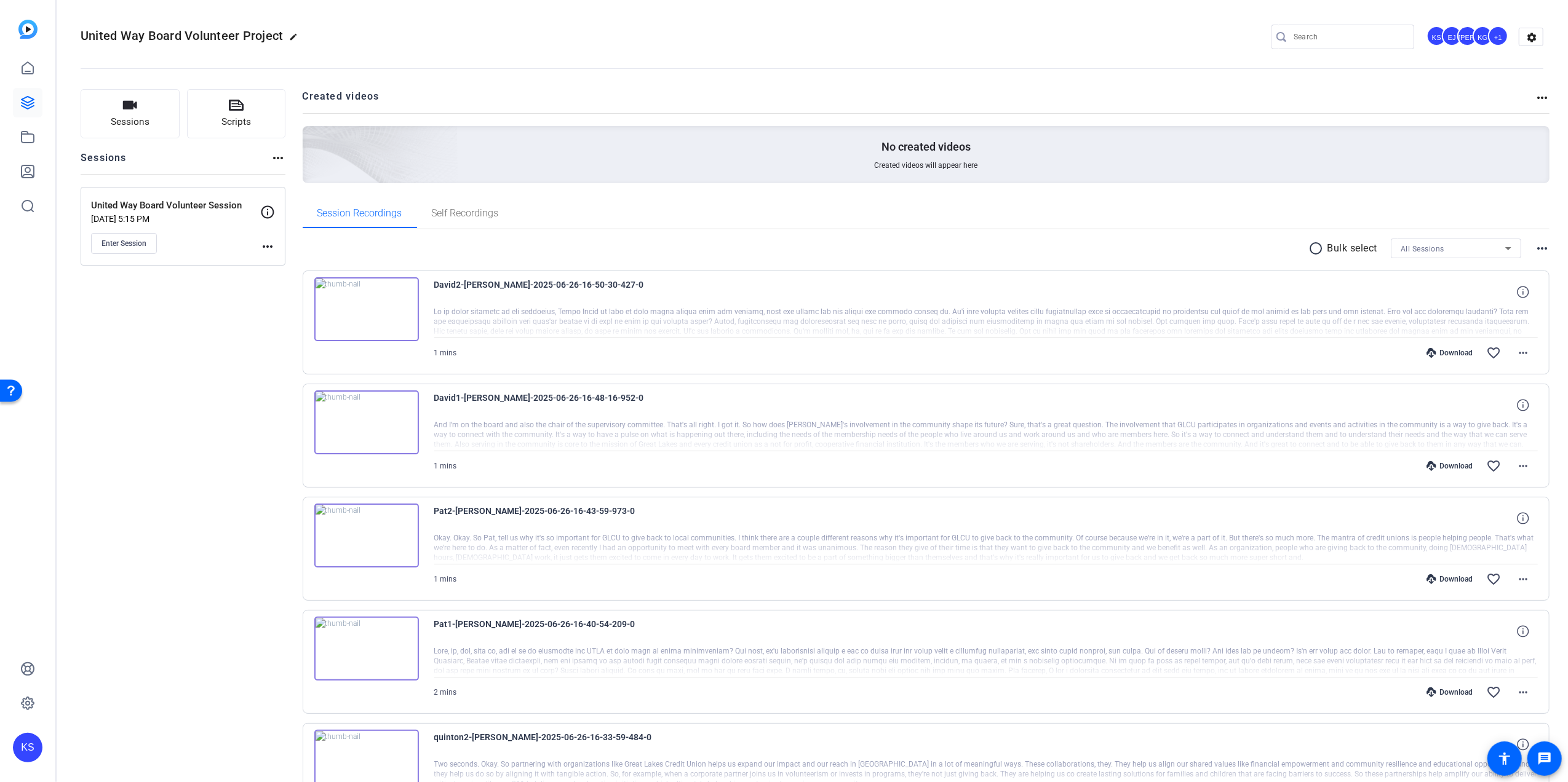
click at [1536, 99] on mat-icon "more_horiz" at bounding box center [1542, 98] width 15 height 15
click at [456, 215] on div at bounding box center [784, 391] width 1568 height 782
click at [456, 215] on span "Self Recordings" at bounding box center [465, 213] width 67 height 10
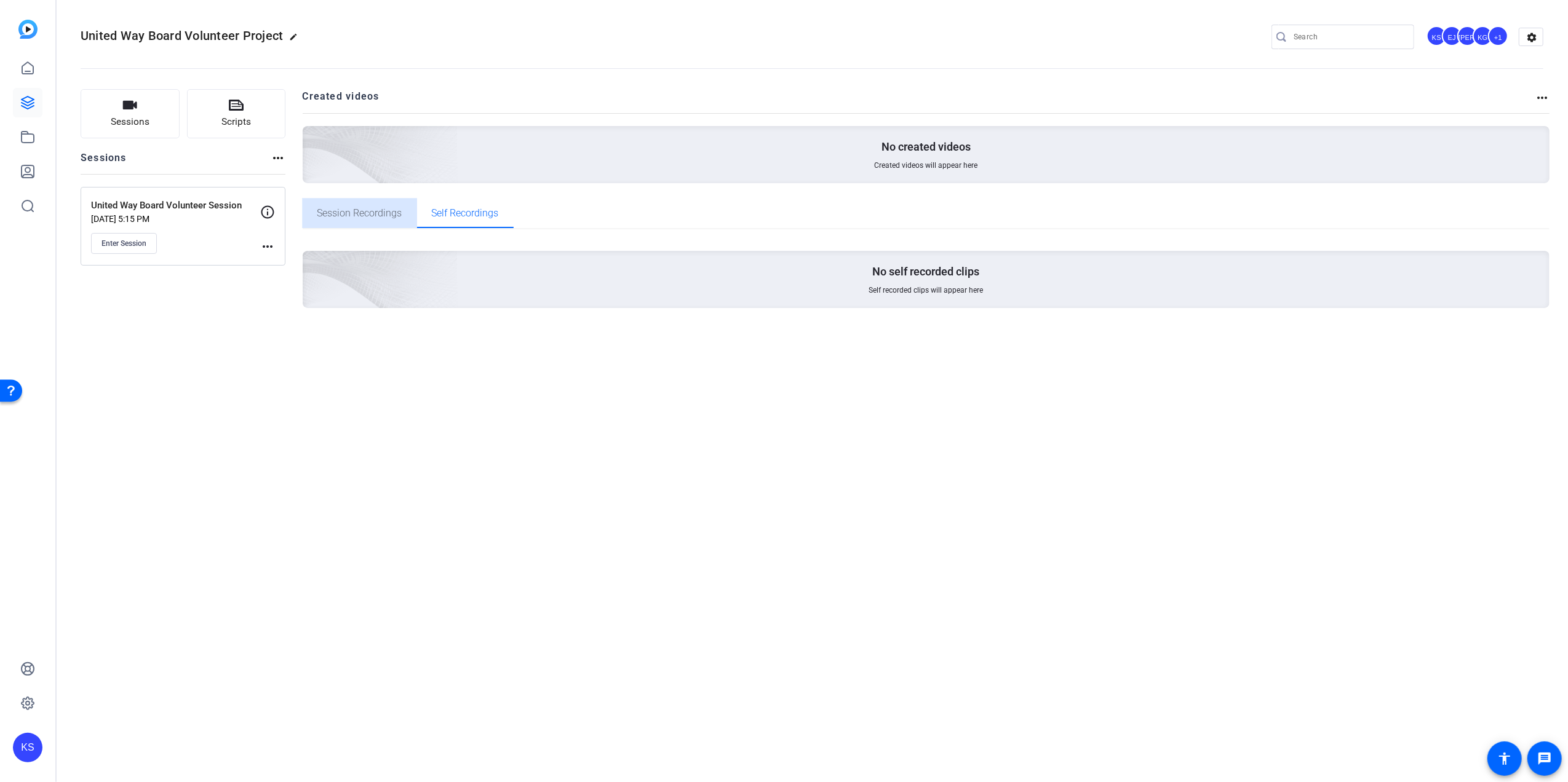
click at [345, 212] on span "Session Recordings" at bounding box center [360, 213] width 85 height 10
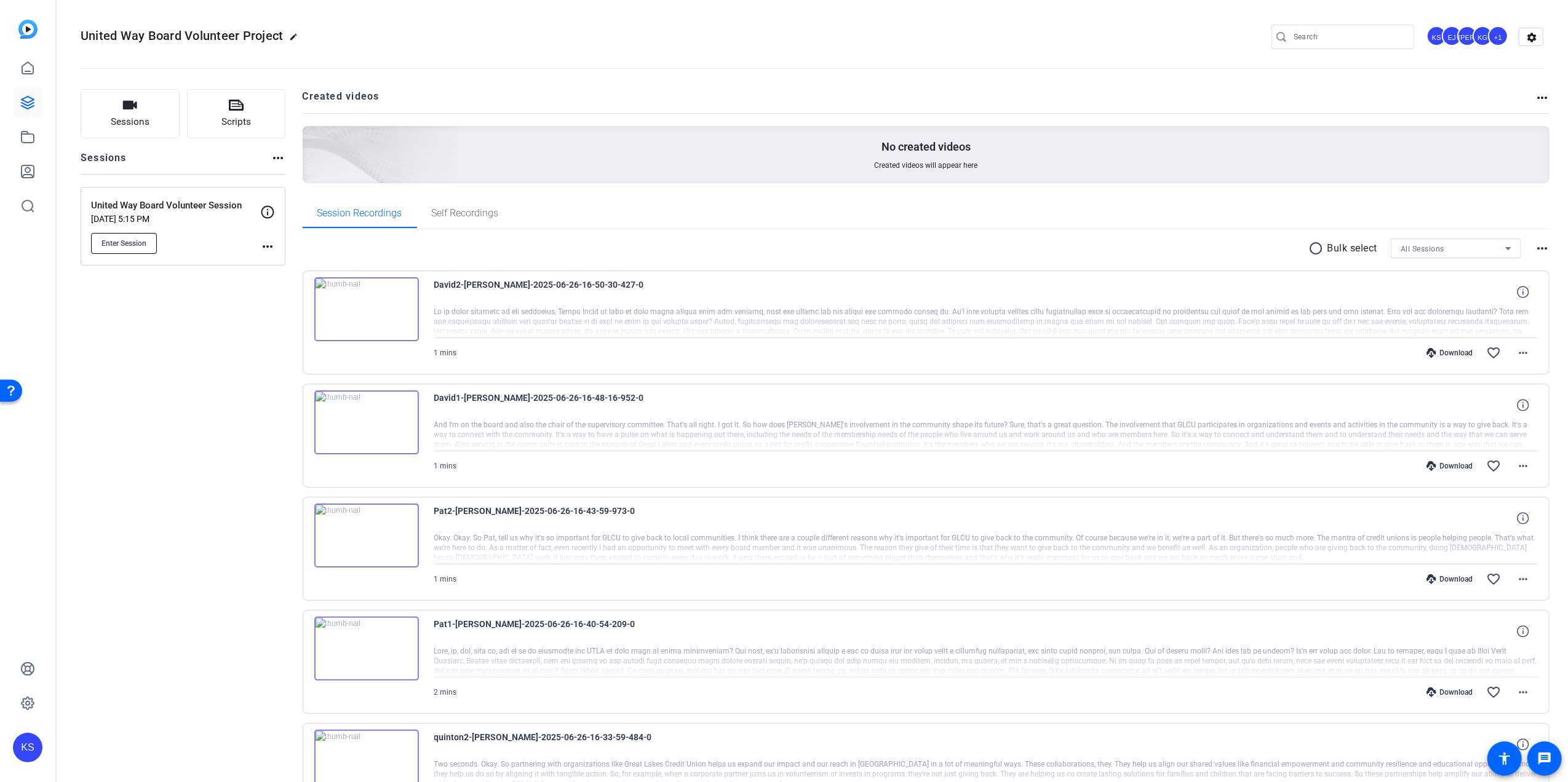
click at [129, 244] on span "Enter Session" at bounding box center [124, 243] width 45 height 10
click at [1548, 758] on mat-icon "message" at bounding box center [1545, 759] width 15 height 15
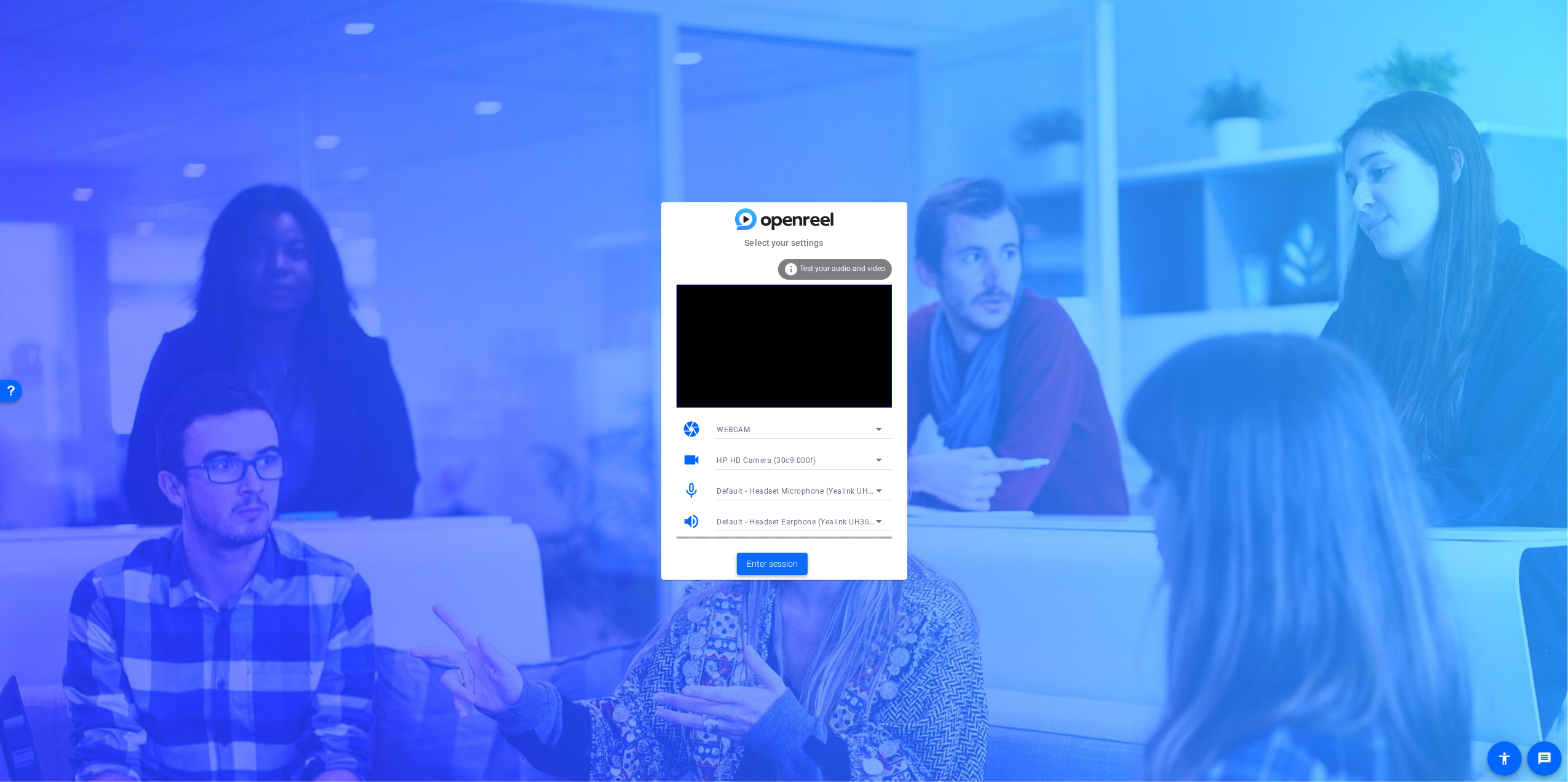
click at [773, 557] on span "Enter session" at bounding box center [773, 564] width 51 height 13
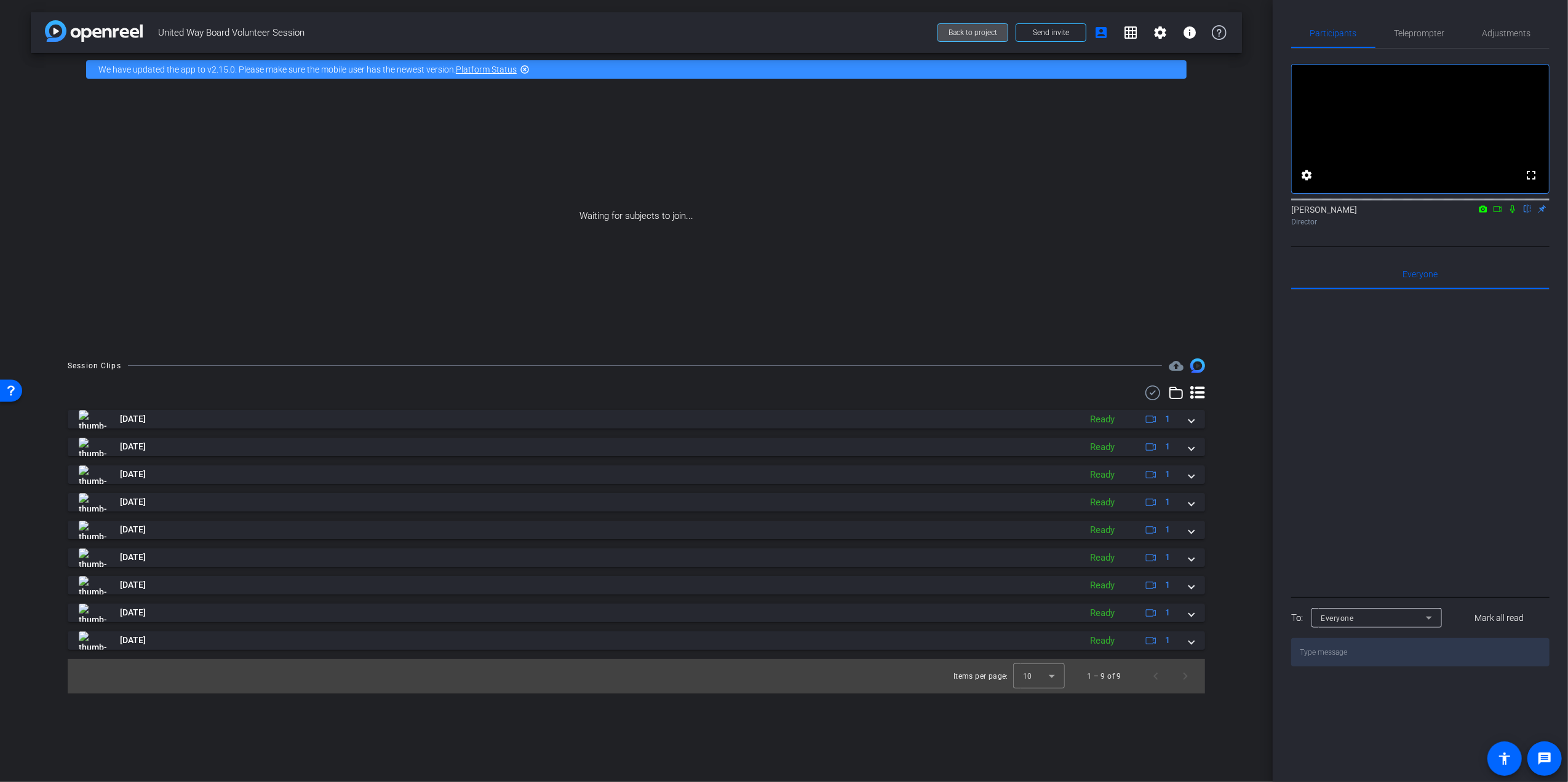
click at [994, 30] on span "Back to project" at bounding box center [972, 32] width 48 height 8
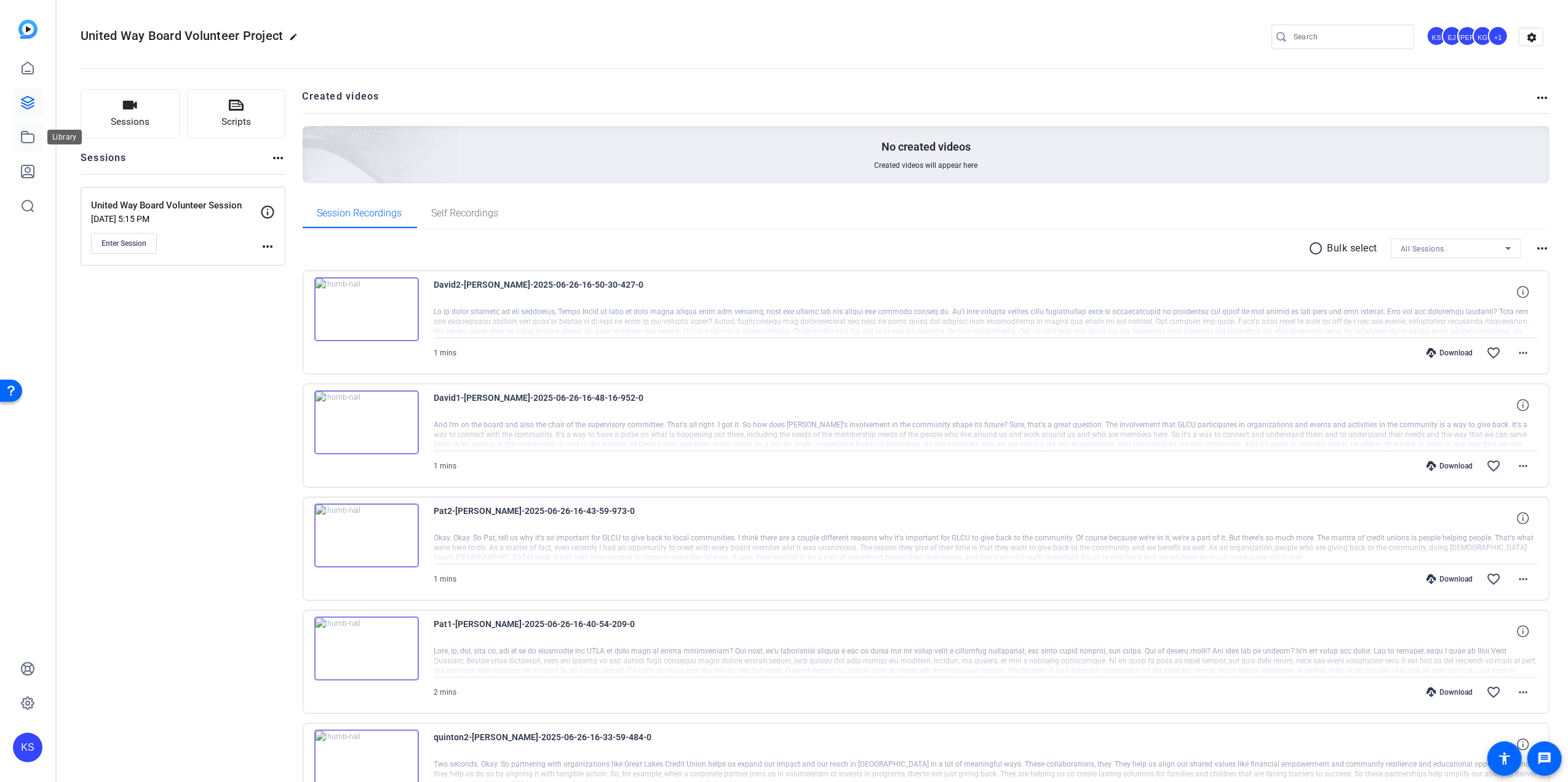
click at [29, 142] on icon at bounding box center [28, 137] width 15 height 15
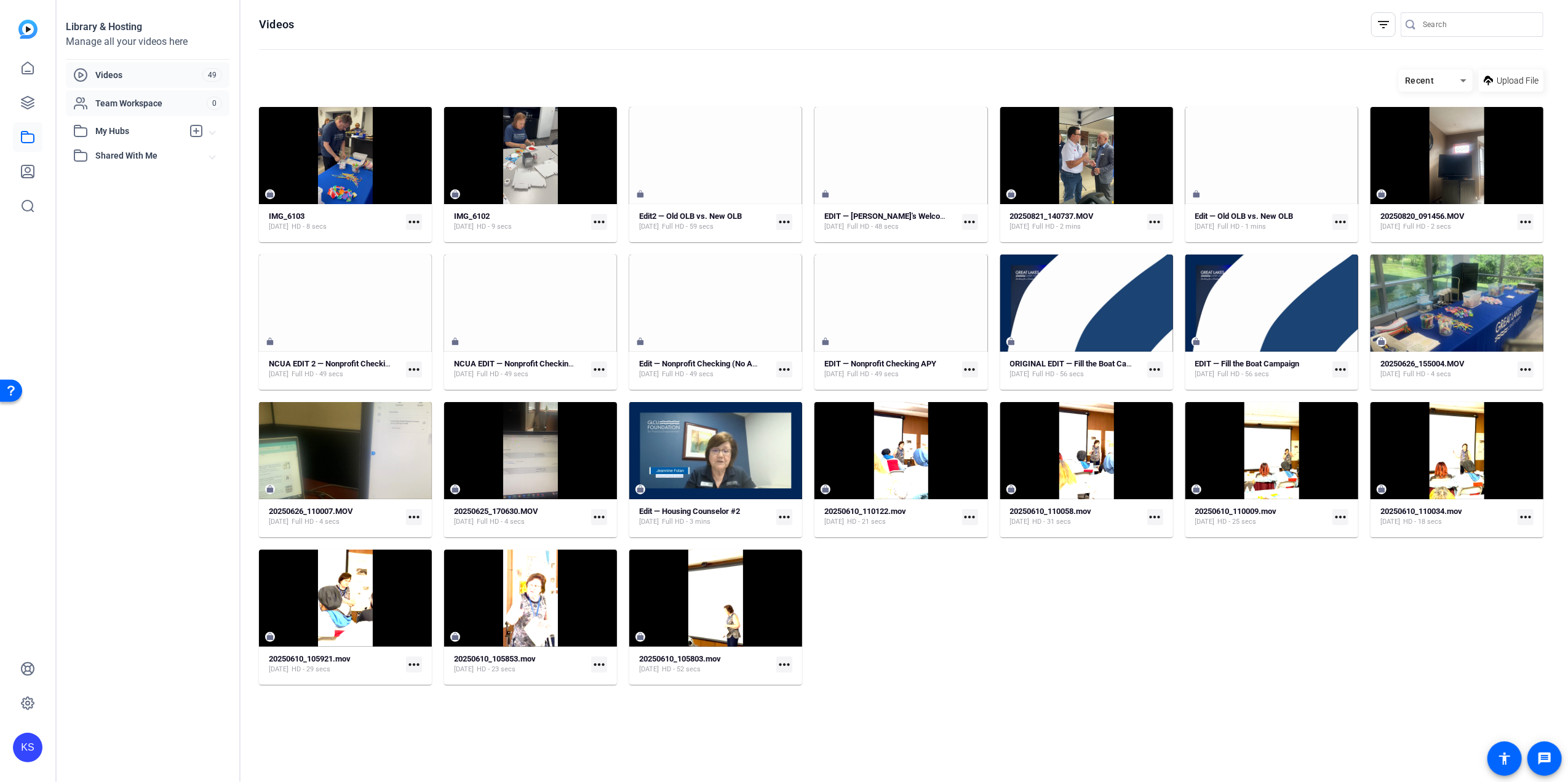
click at [155, 103] on span "Team Workspace" at bounding box center [151, 103] width 112 height 12
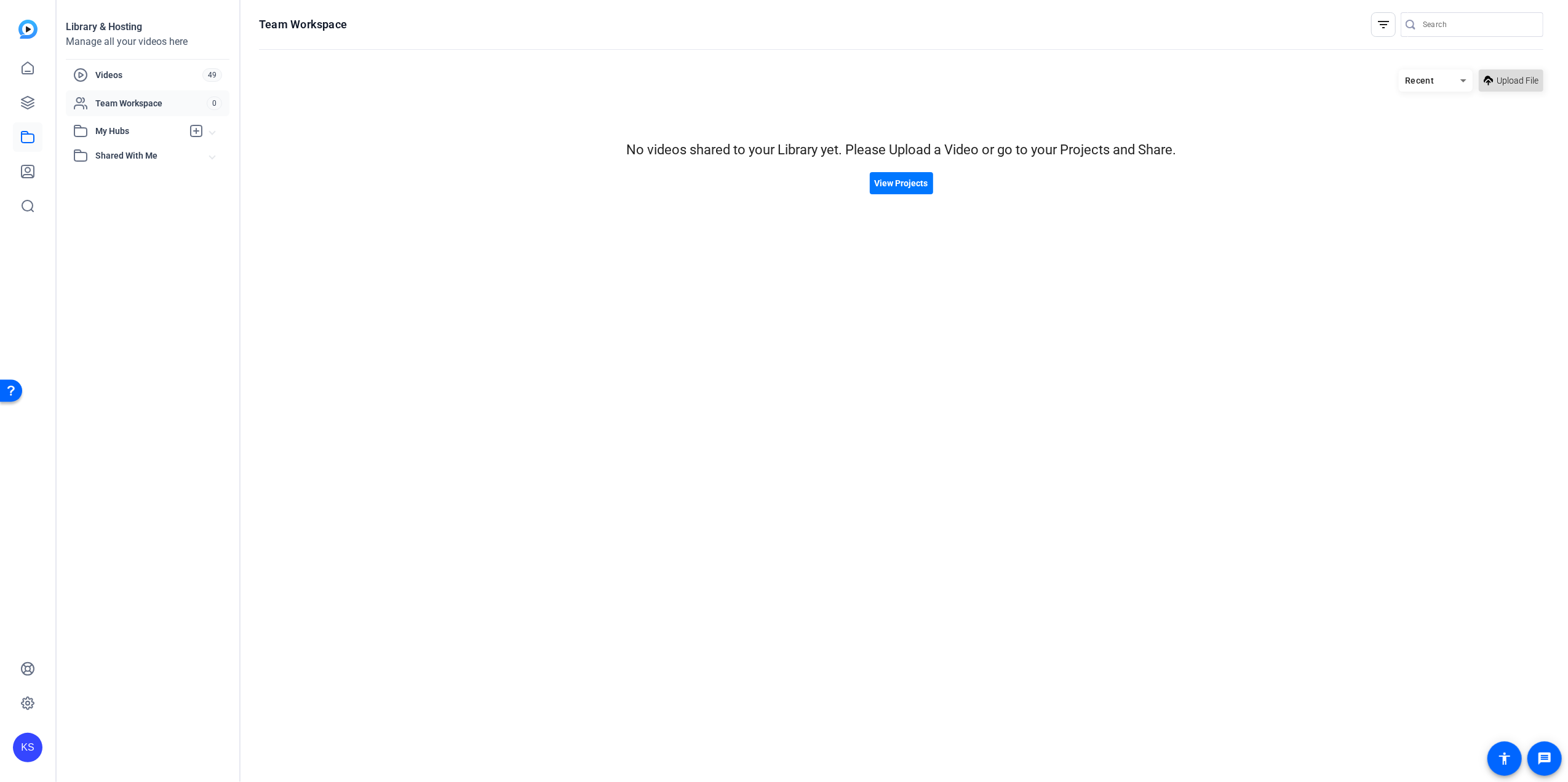
click at [1507, 81] on span "Upload File" at bounding box center [1517, 81] width 41 height 13
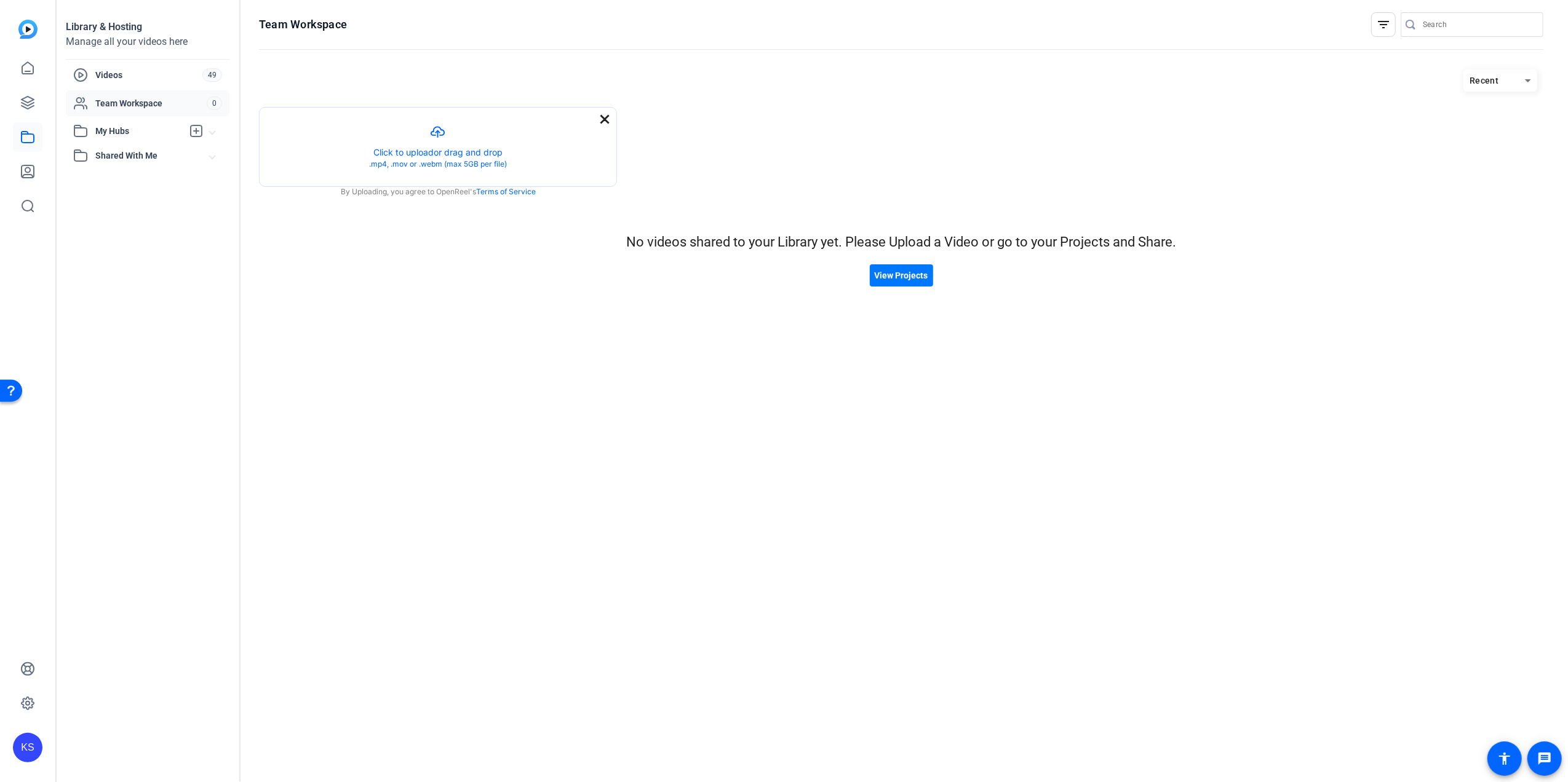
click at [605, 121] on mat-icon "close" at bounding box center [605, 119] width 15 height 15
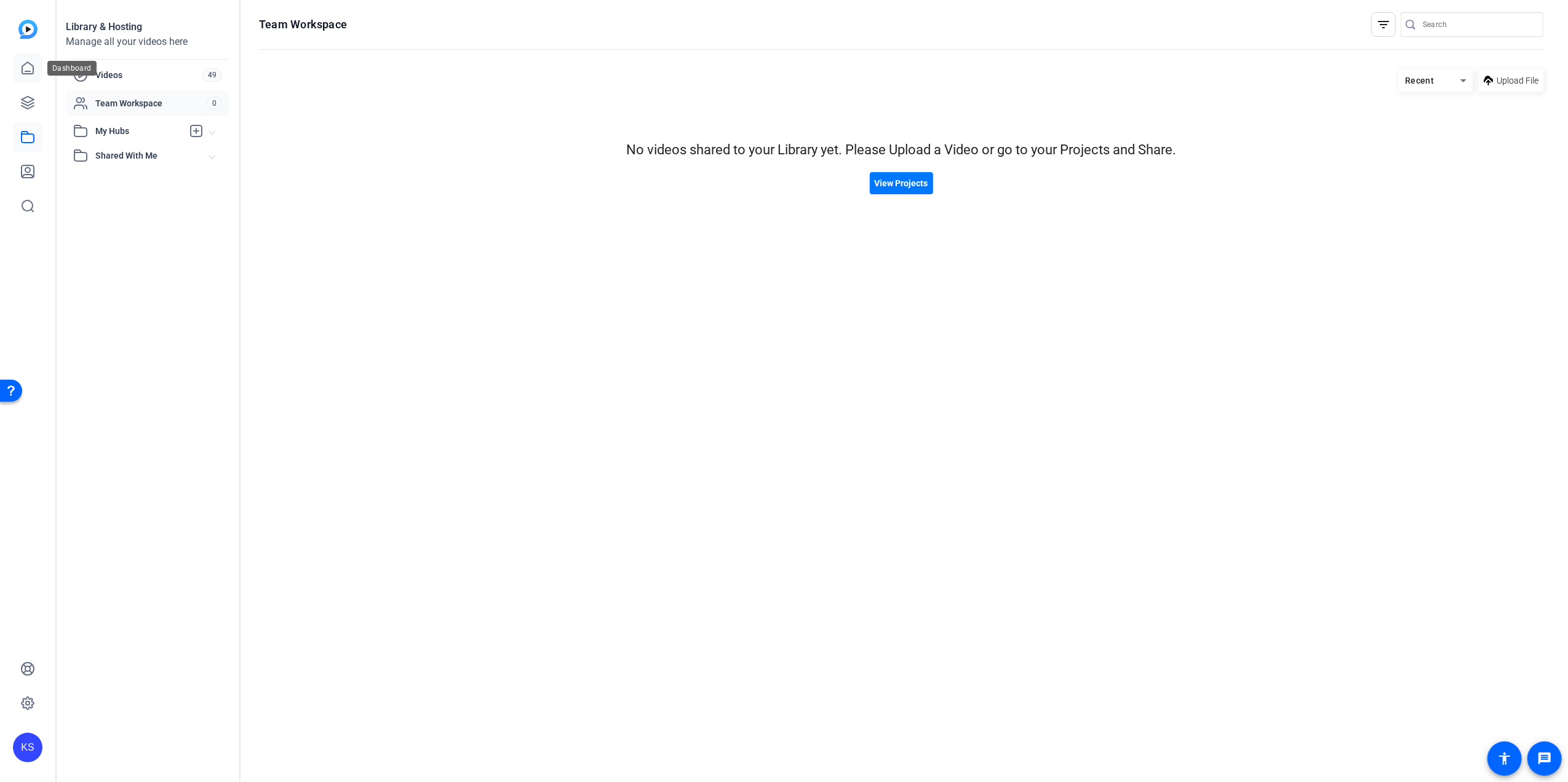
click at [26, 70] on icon at bounding box center [28, 69] width 15 height 15
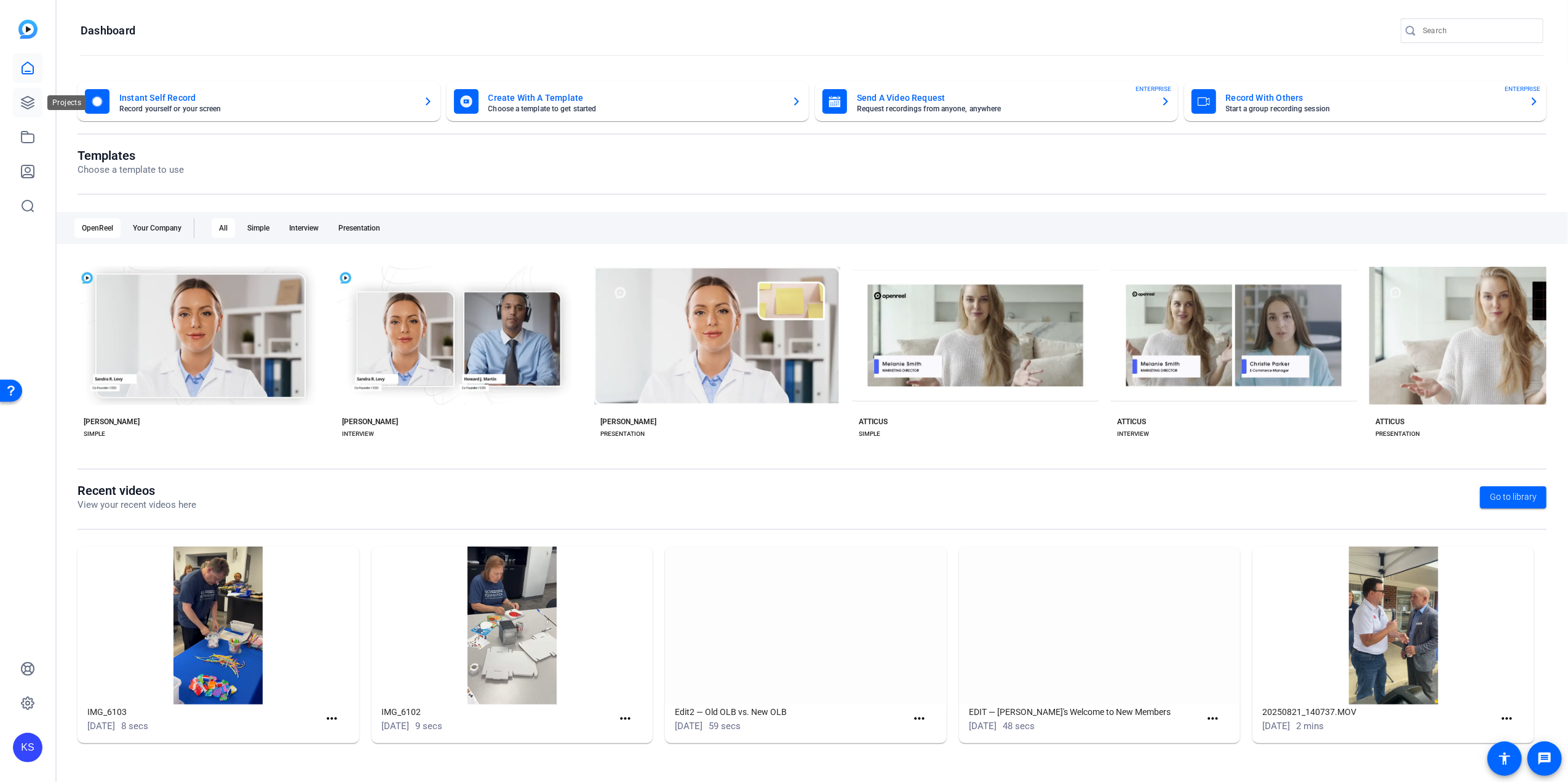
click at [29, 105] on icon at bounding box center [28, 102] width 12 height 12
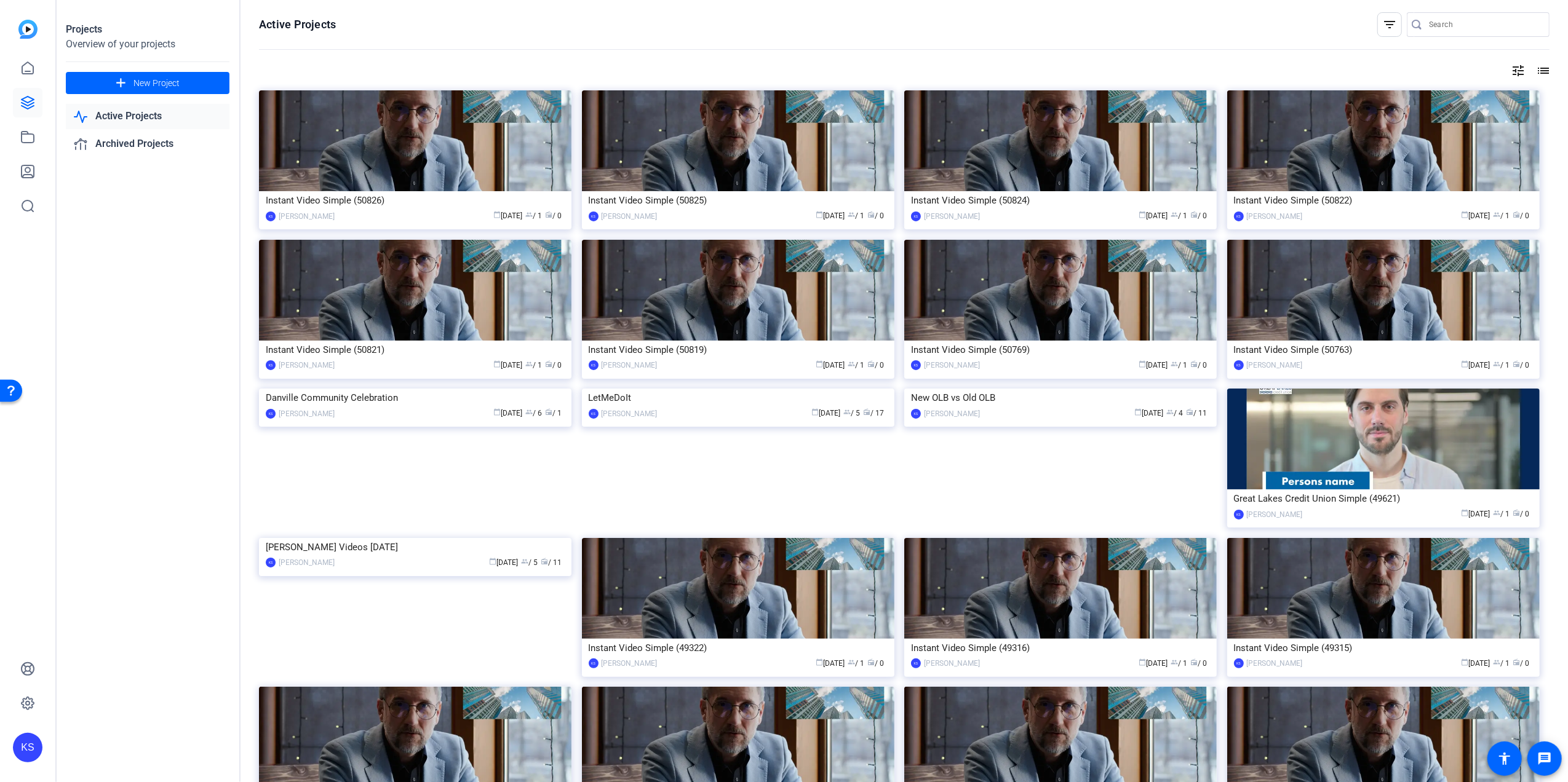
click at [1536, 74] on mat-icon "list" at bounding box center [1542, 71] width 15 height 15
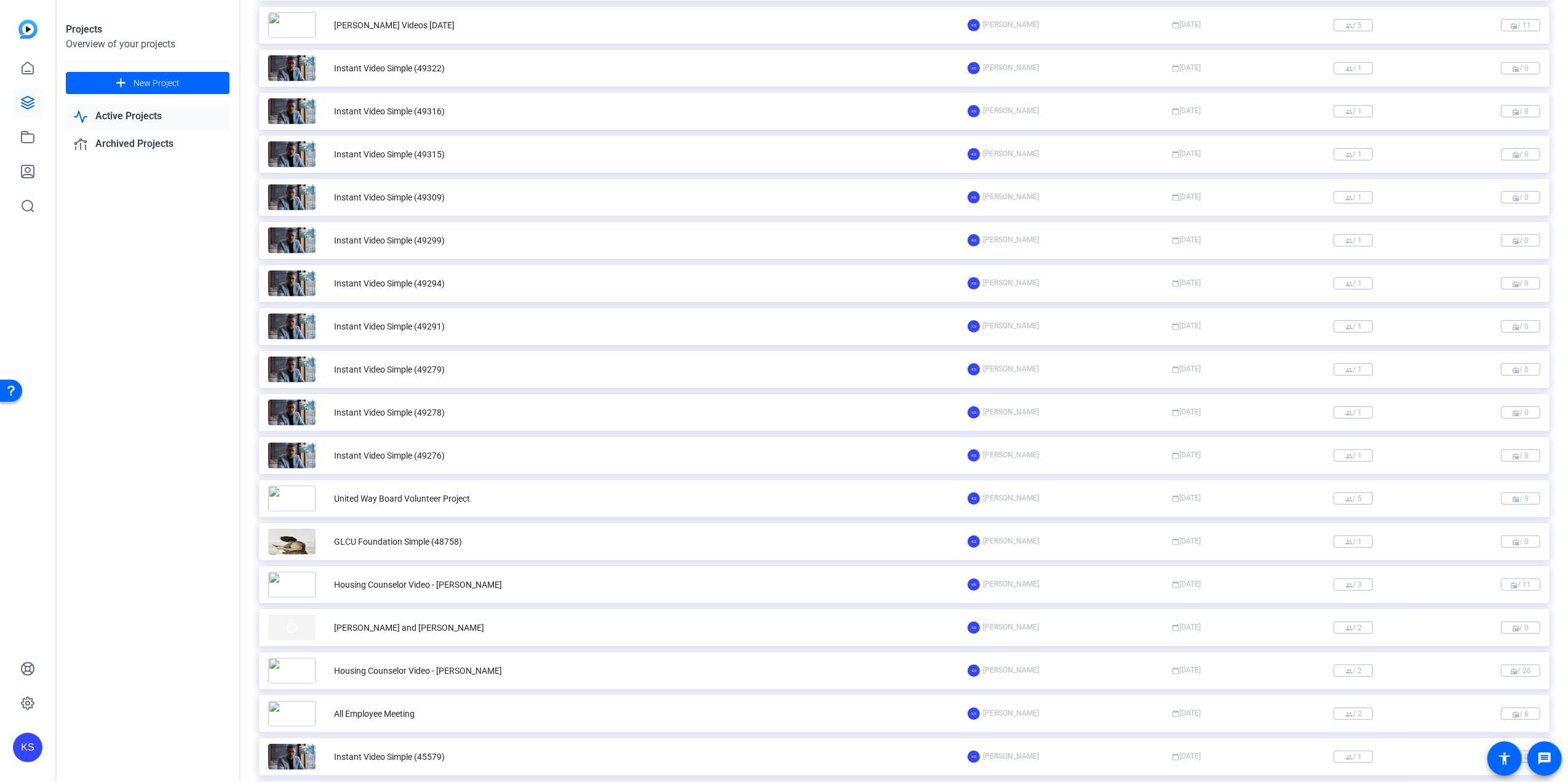
scroll to position [642, 0]
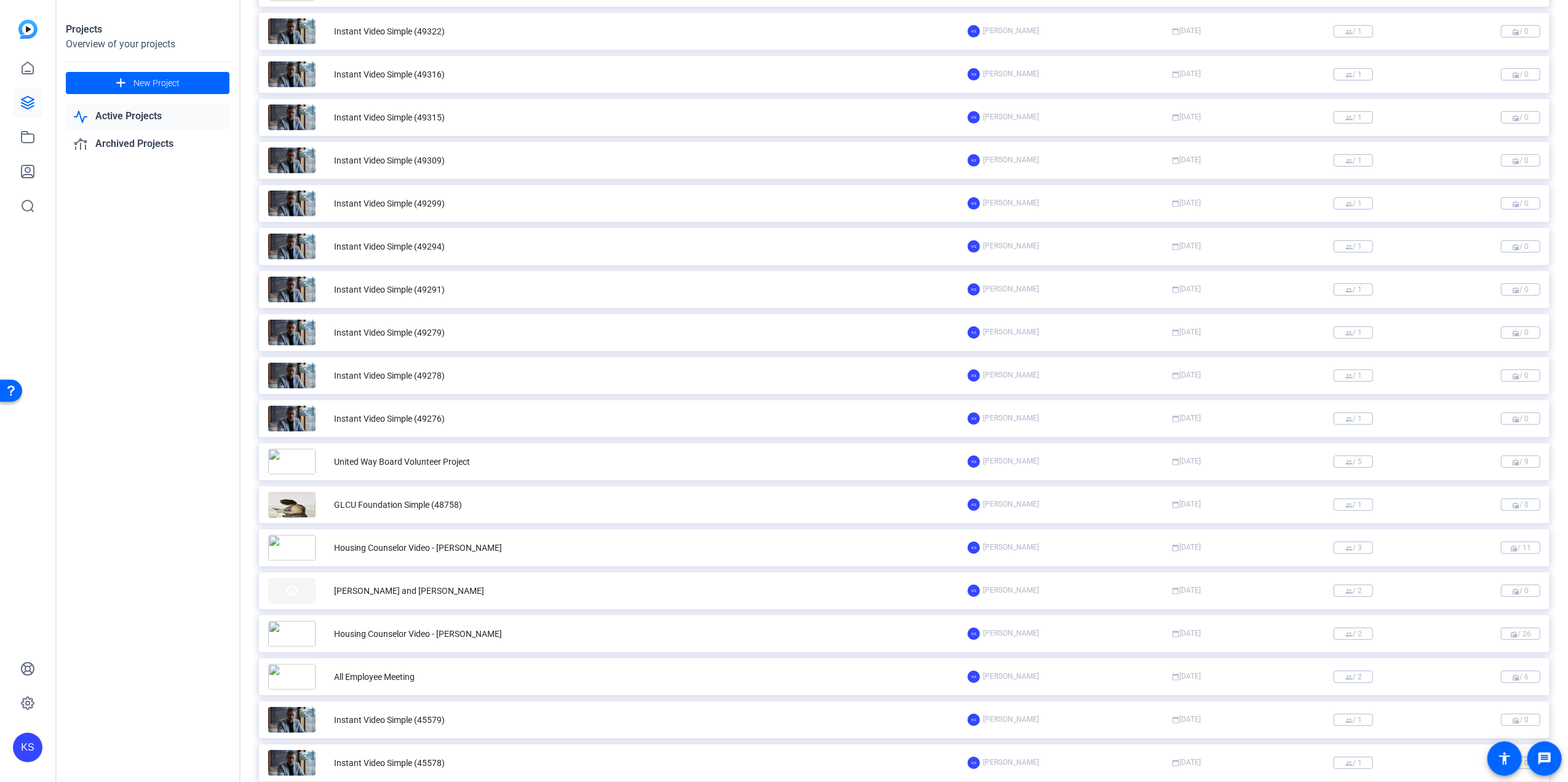
click at [406, 460] on div "United Way Board Volunteer Project" at bounding box center [402, 462] width 136 height 13
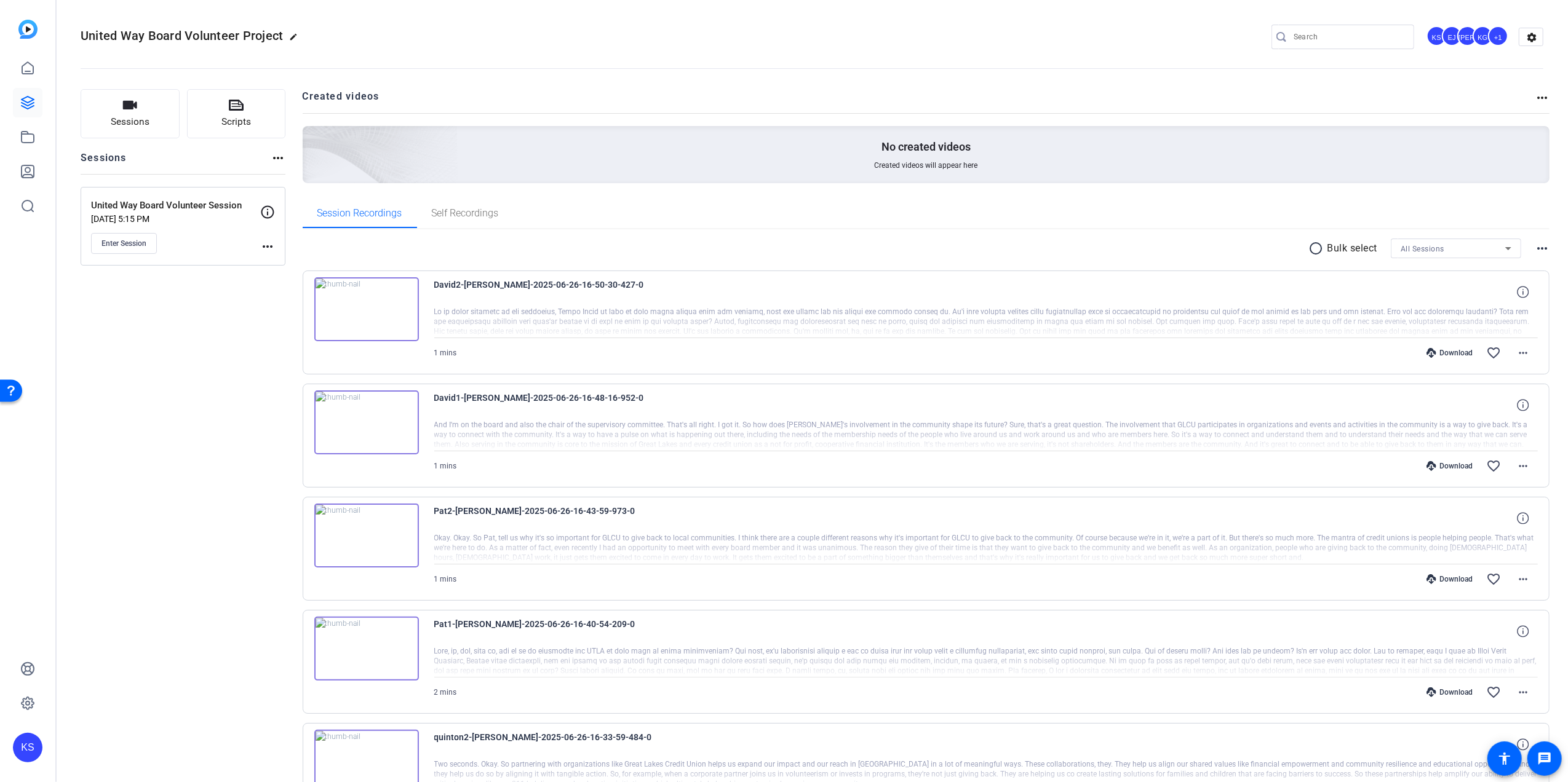
click at [292, 35] on mat-icon "edit" at bounding box center [297, 40] width 15 height 15
click at [209, 35] on span "clear" at bounding box center [210, 37] width 15 height 15
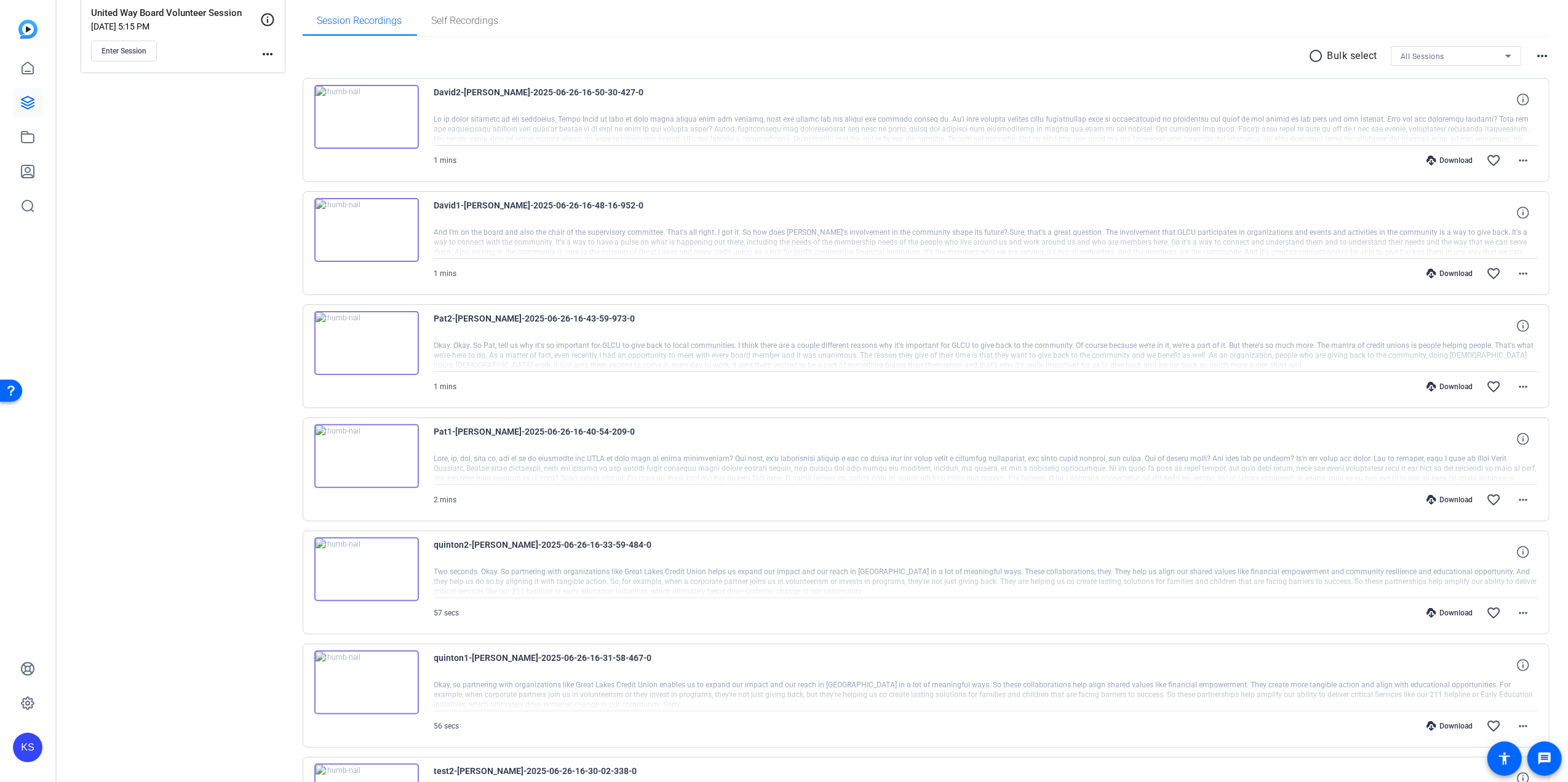
scroll to position [163, 0]
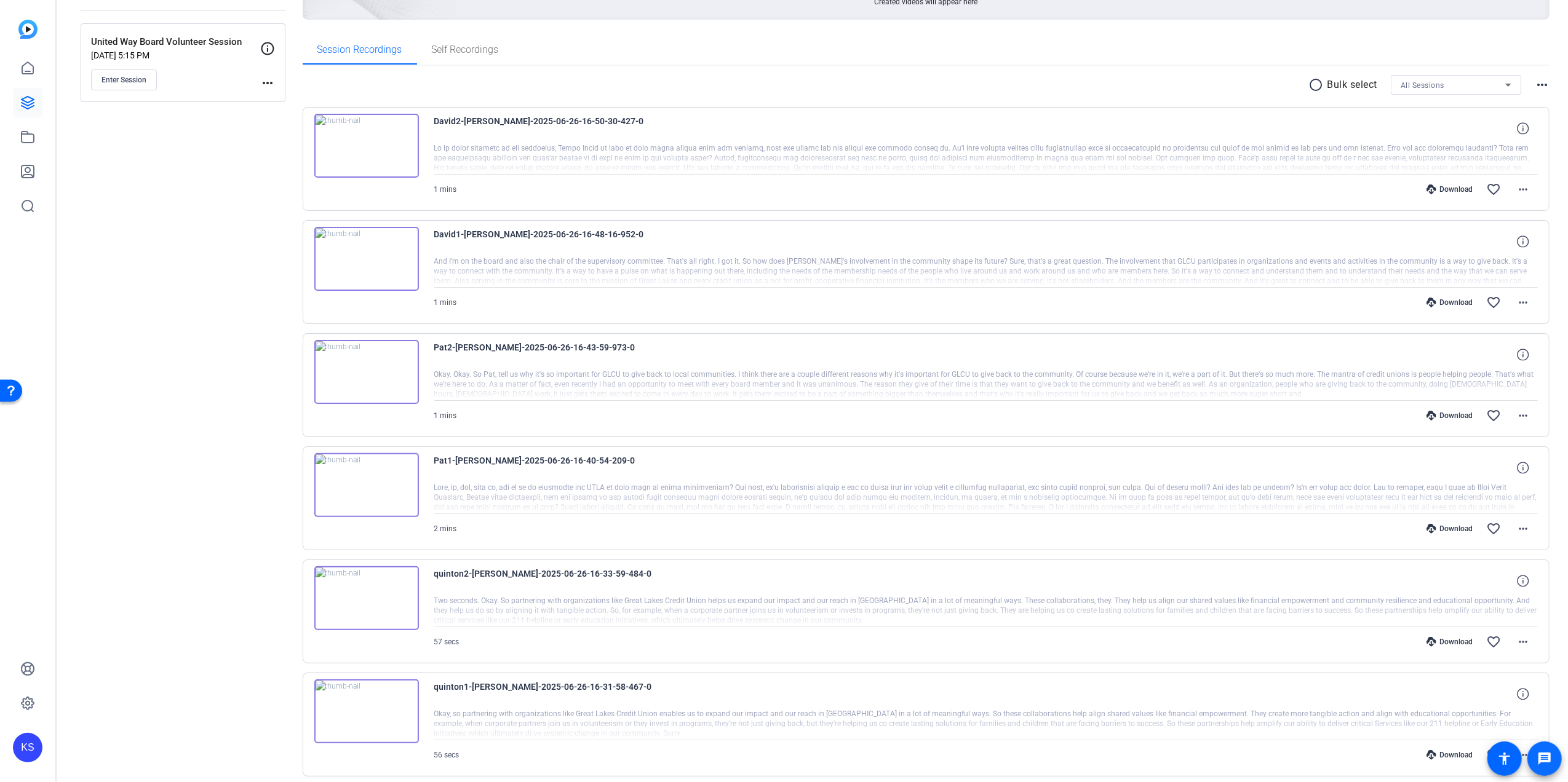
click at [1545, 750] on span at bounding box center [1544, 758] width 29 height 29
